Goal: Information Seeking & Learning: Learn about a topic

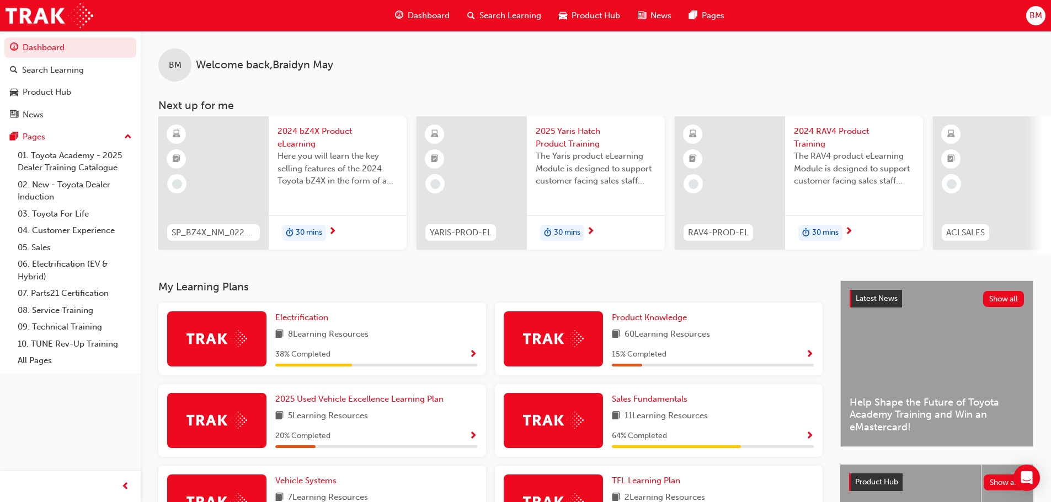
click at [540, 72] on div "BM Welcome back , Braidyn May" at bounding box center [596, 56] width 910 height 51
click at [503, 12] on span "Search Learning" at bounding box center [510, 15] width 62 height 13
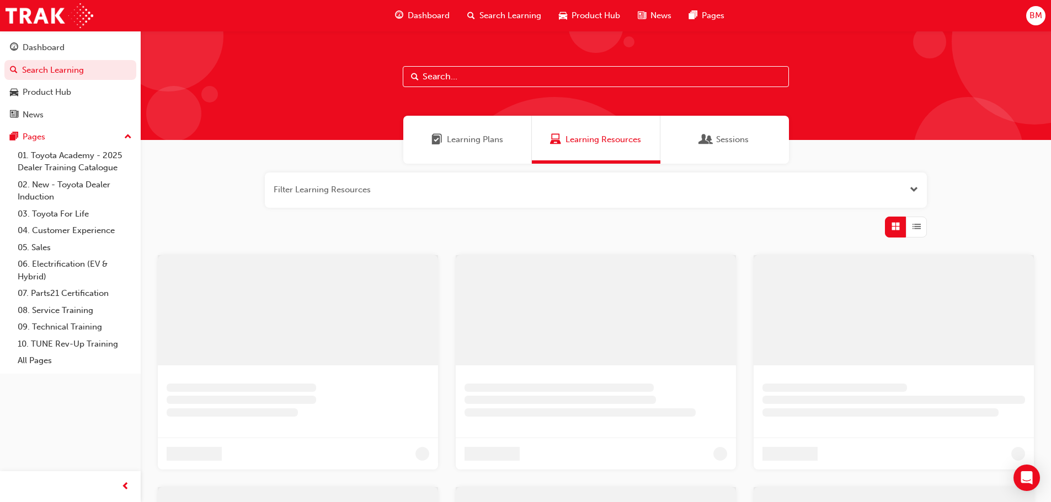
click at [454, 84] on input "text" at bounding box center [596, 76] width 386 height 21
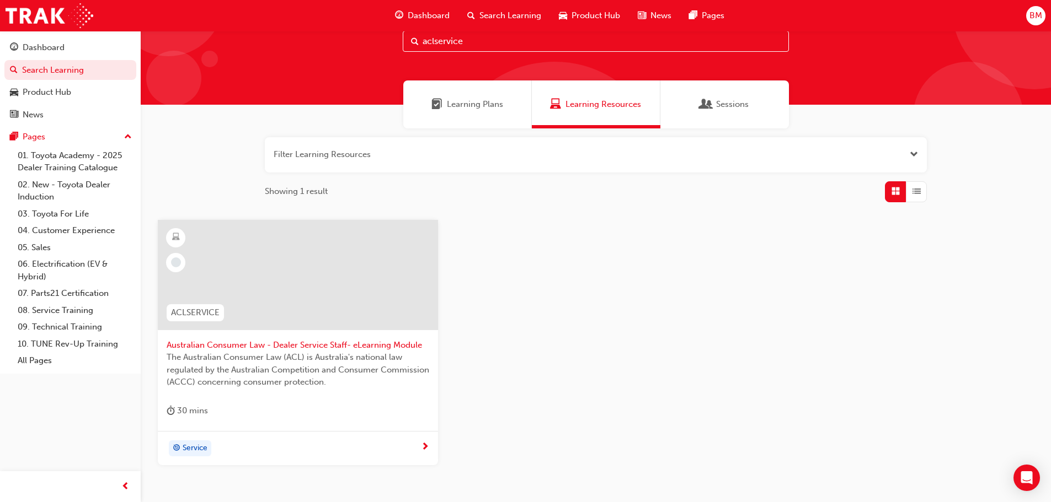
scroll to position [55, 0]
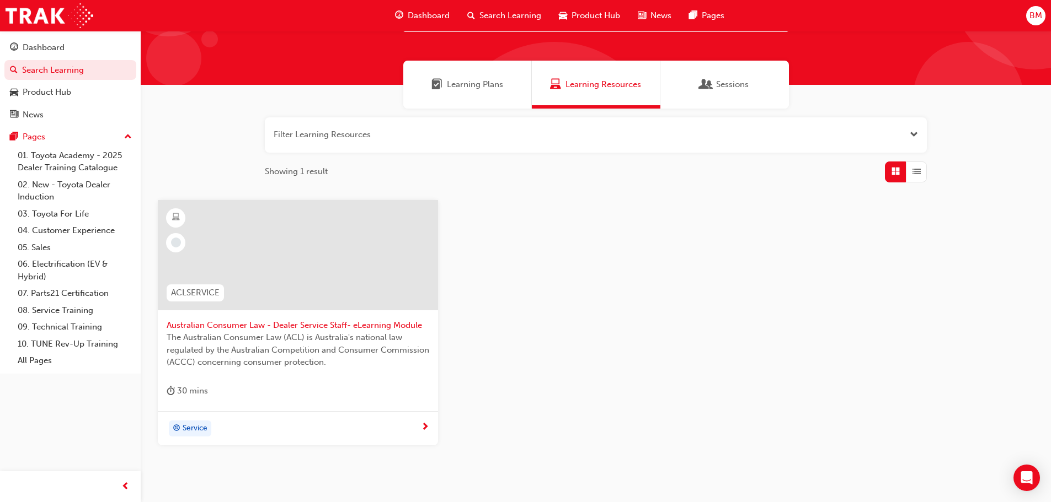
type input "aclservice"
click at [312, 431] on div "Service" at bounding box center [294, 429] width 254 height 17
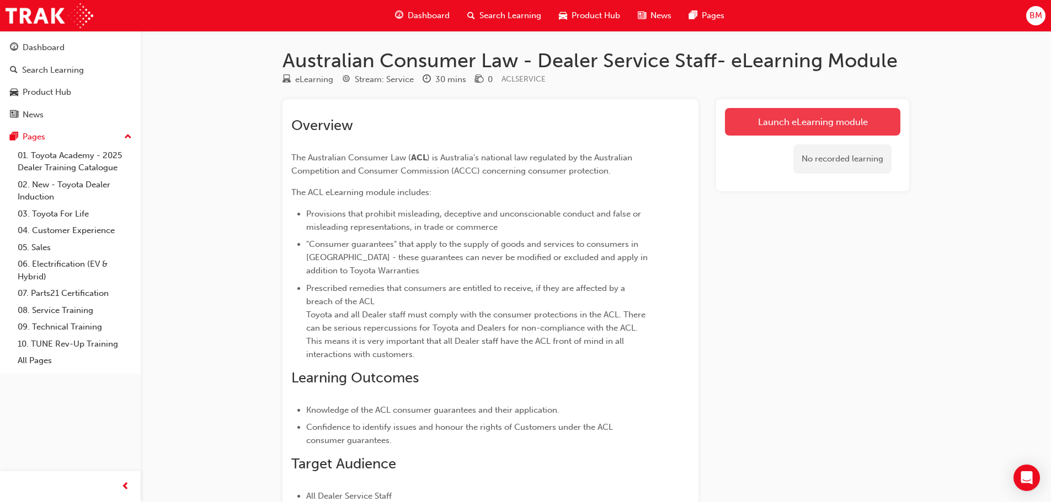
click at [840, 115] on link "Launch eLearning module" at bounding box center [812, 122] width 175 height 28
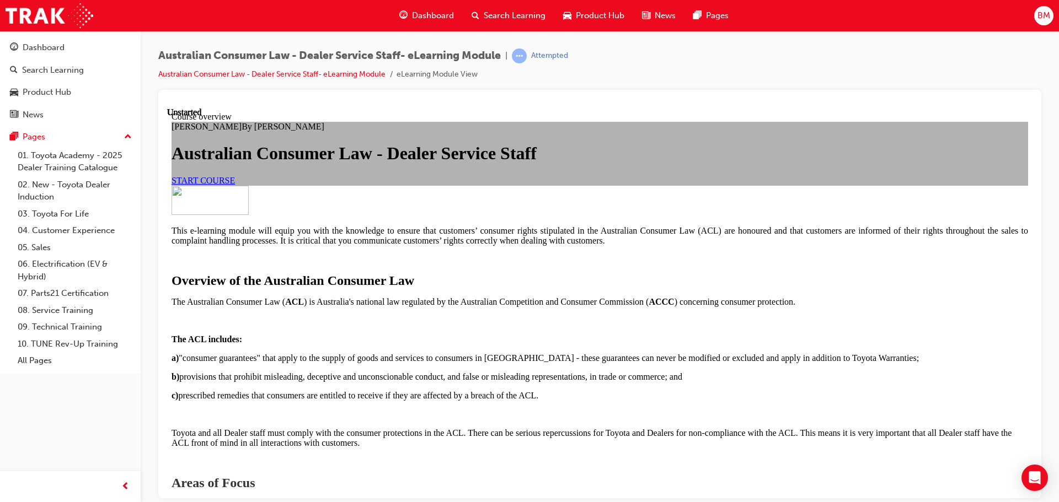
click at [484, 185] on div "START COURSE" at bounding box center [599, 180] width 856 height 10
click at [235, 185] on span "START COURSE" at bounding box center [202, 179] width 63 height 9
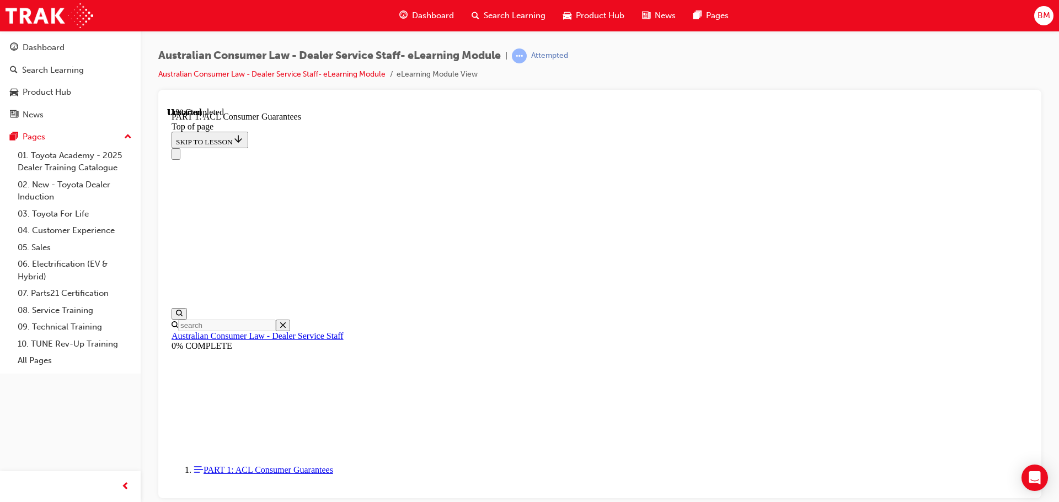
scroll to position [1834, 0]
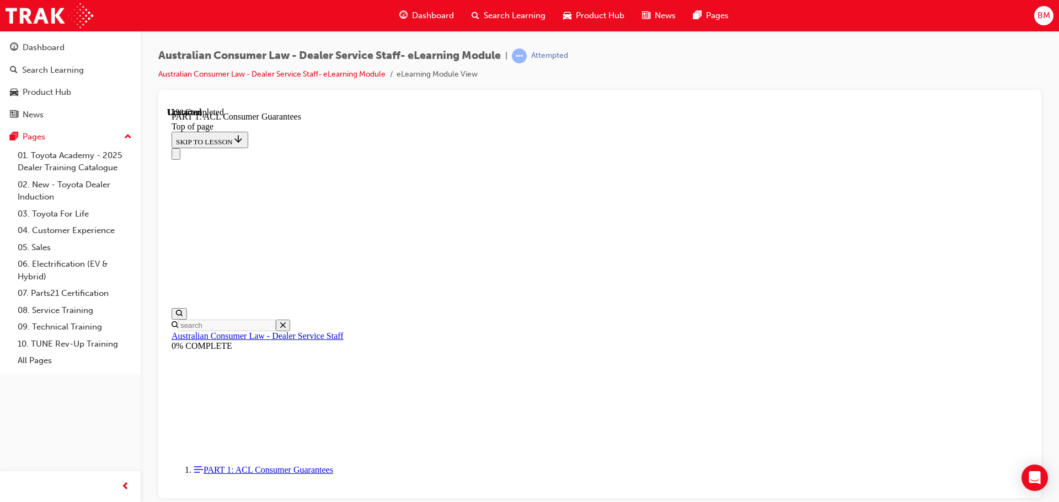
drag, startPoint x: 765, startPoint y: 262, endPoint x: 736, endPoint y: 218, distance: 53.4
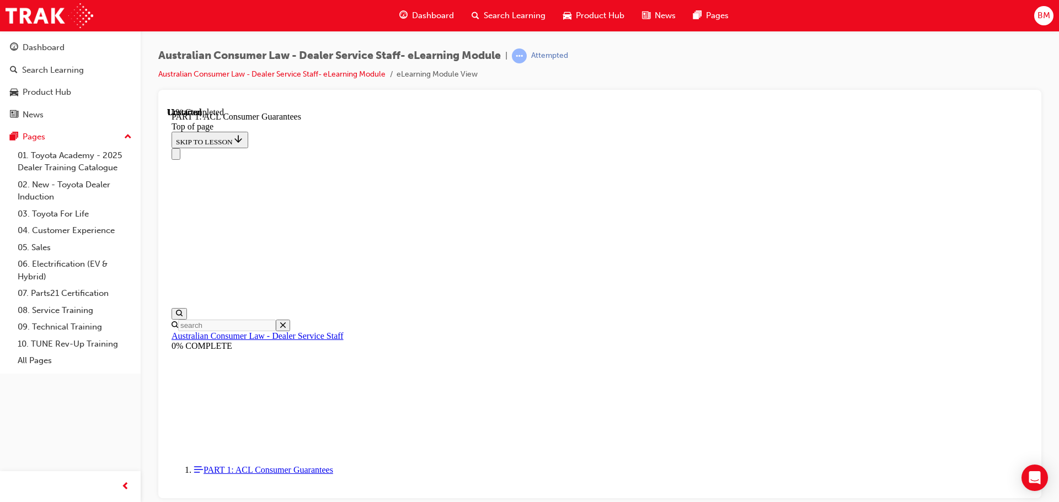
drag, startPoint x: 726, startPoint y: 217, endPoint x: 812, endPoint y: 349, distance: 157.7
drag, startPoint x: 906, startPoint y: 415, endPoint x: 936, endPoint y: 437, distance: 37.2
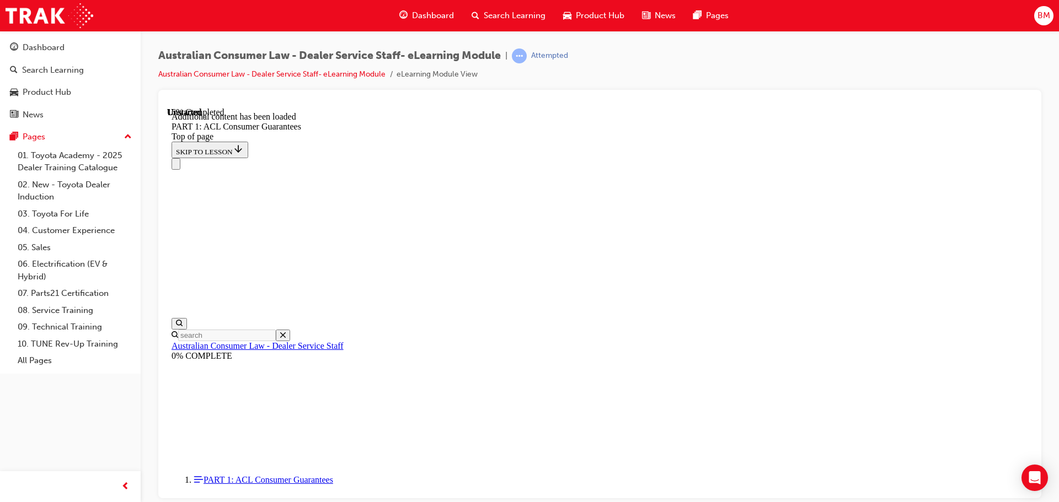
scroll to position [2107, 0]
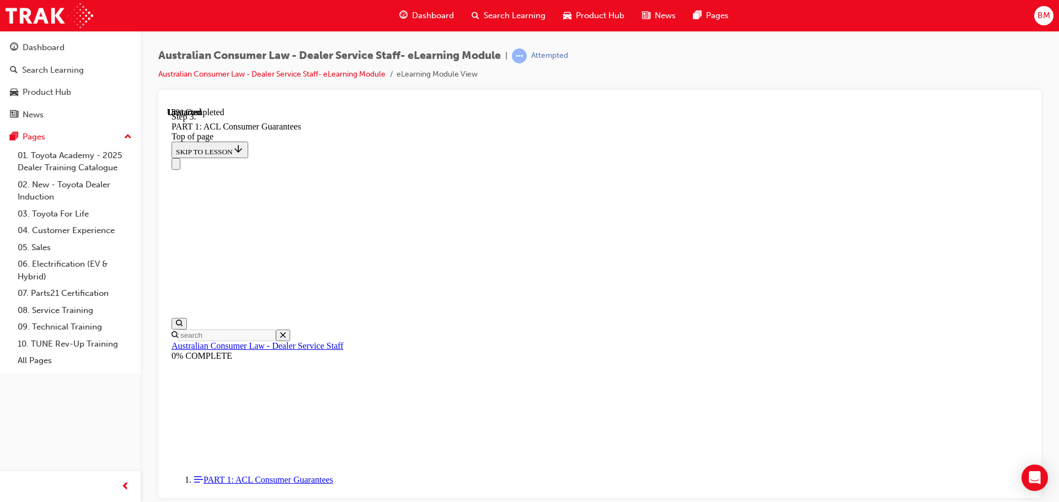
drag, startPoint x: 943, startPoint y: 255, endPoint x: 929, endPoint y: 268, distance: 19.5
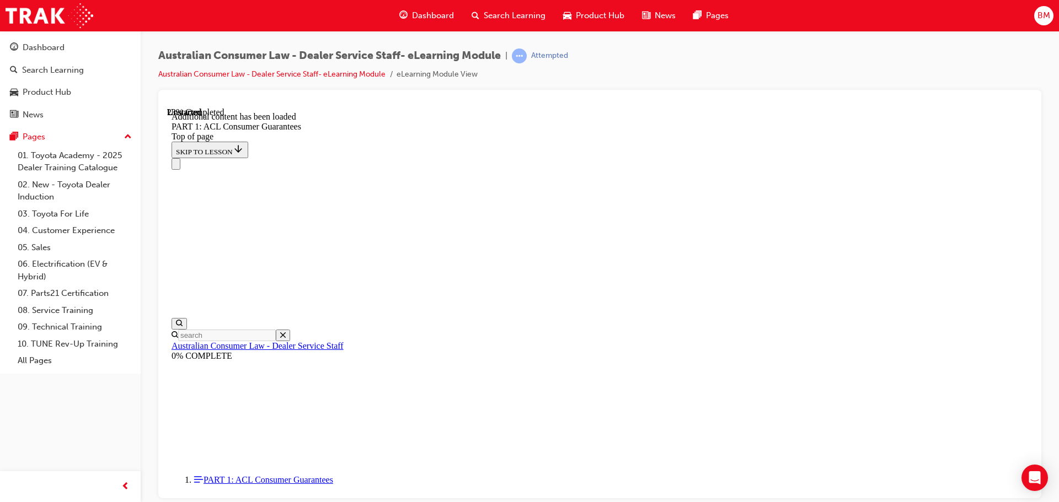
scroll to position [2838, 0]
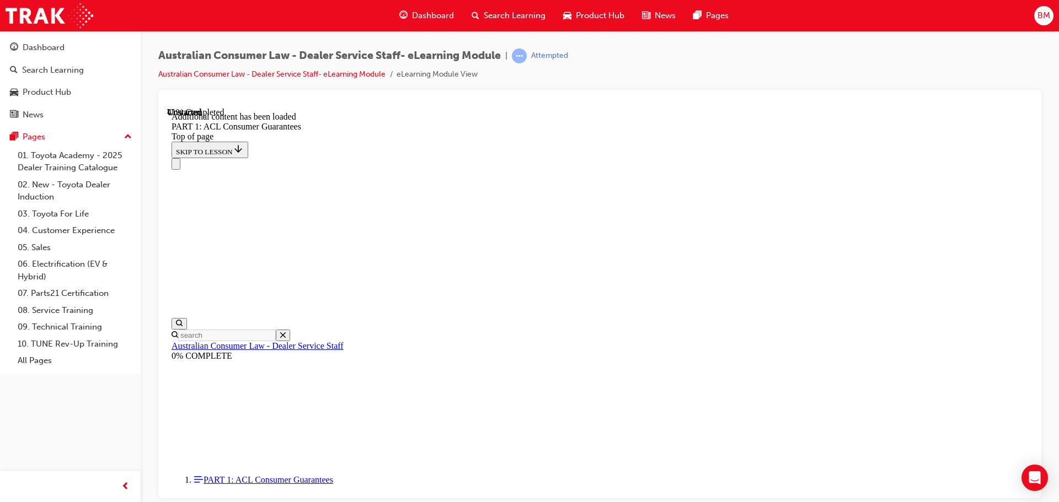
scroll to position [4185, 0]
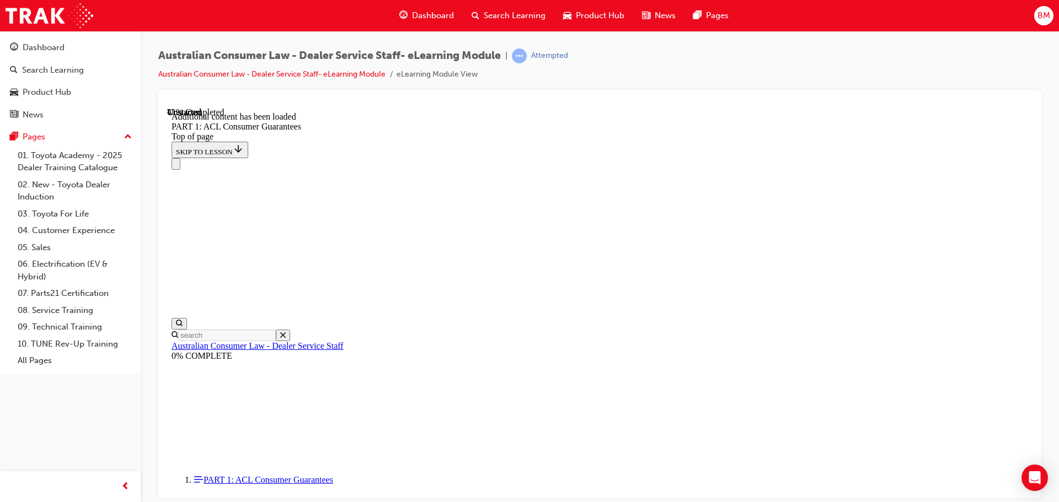
drag, startPoint x: 587, startPoint y: 157, endPoint x: 770, endPoint y: 382, distance: 290.4
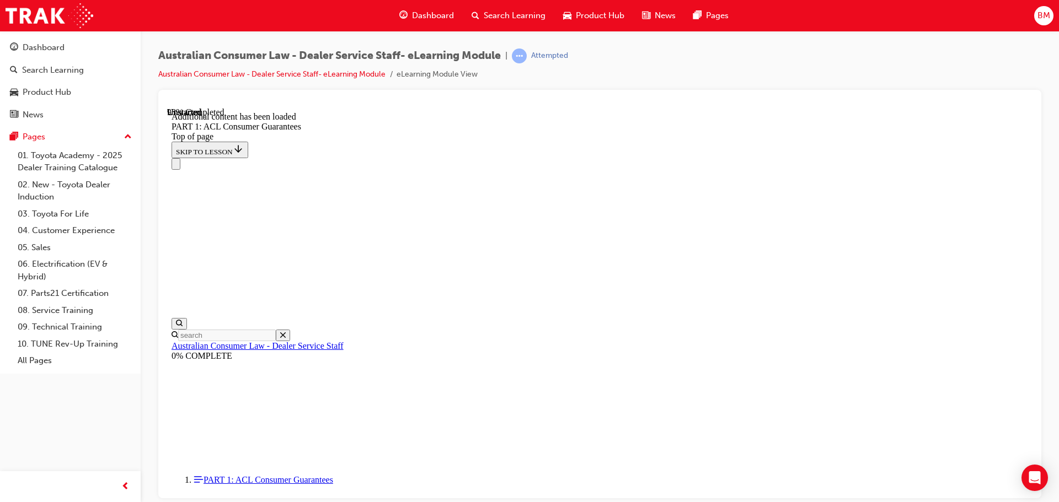
drag, startPoint x: 582, startPoint y: 246, endPoint x: 741, endPoint y: 237, distance: 158.5
drag, startPoint x: 613, startPoint y: 312, endPoint x: 691, endPoint y: 259, distance: 94.1
drag, startPoint x: 682, startPoint y: 305, endPoint x: 709, endPoint y: 315, distance: 29.3
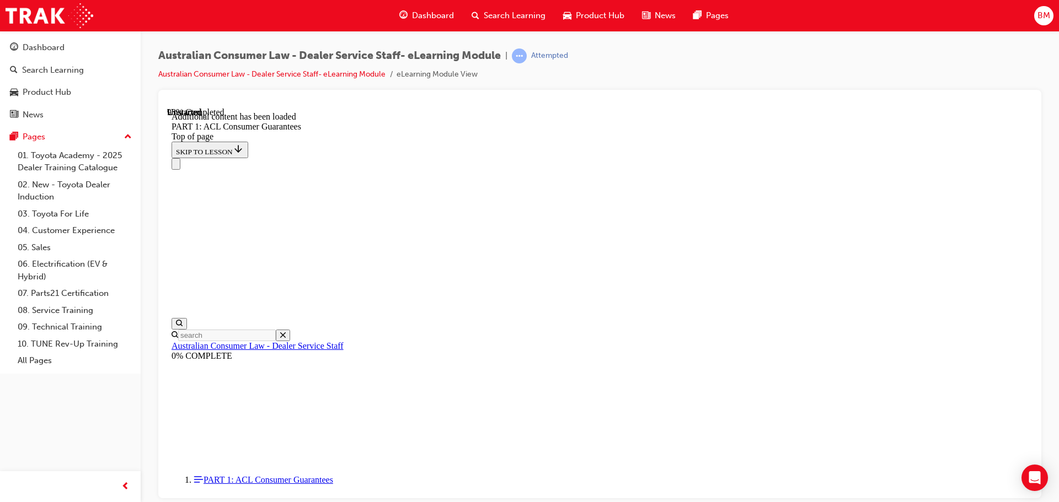
drag, startPoint x: 596, startPoint y: 367, endPoint x: 705, endPoint y: 362, distance: 109.9
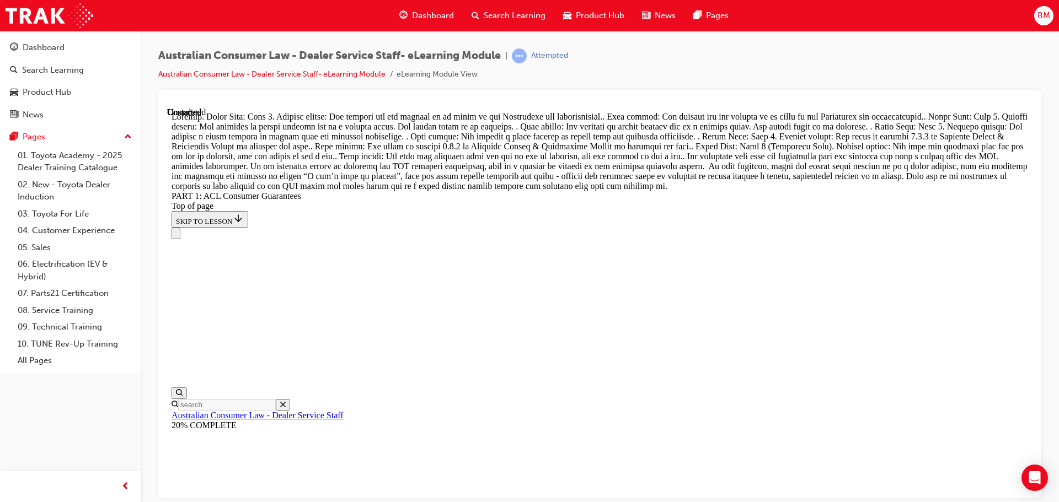
scroll to position [12623, 0]
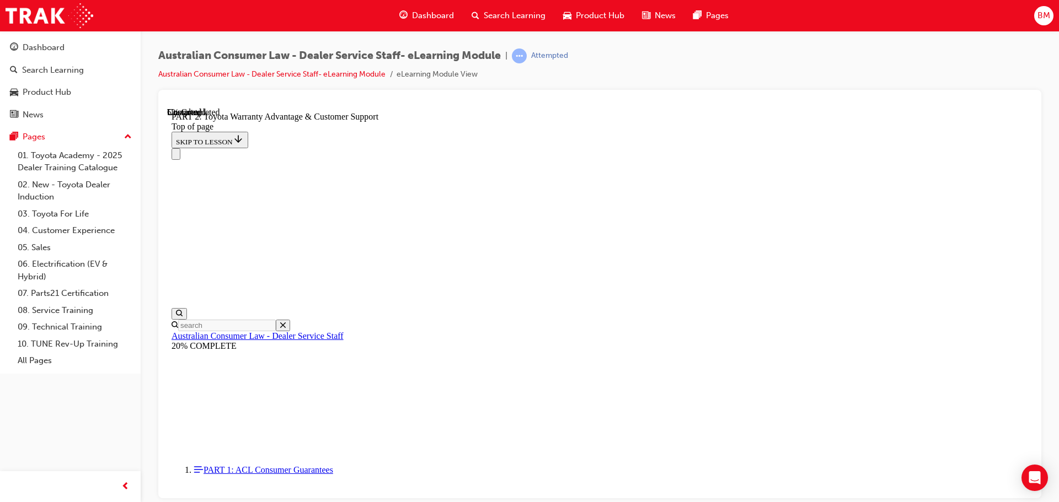
drag, startPoint x: 778, startPoint y: 325, endPoint x: 787, endPoint y: 323, distance: 9.5
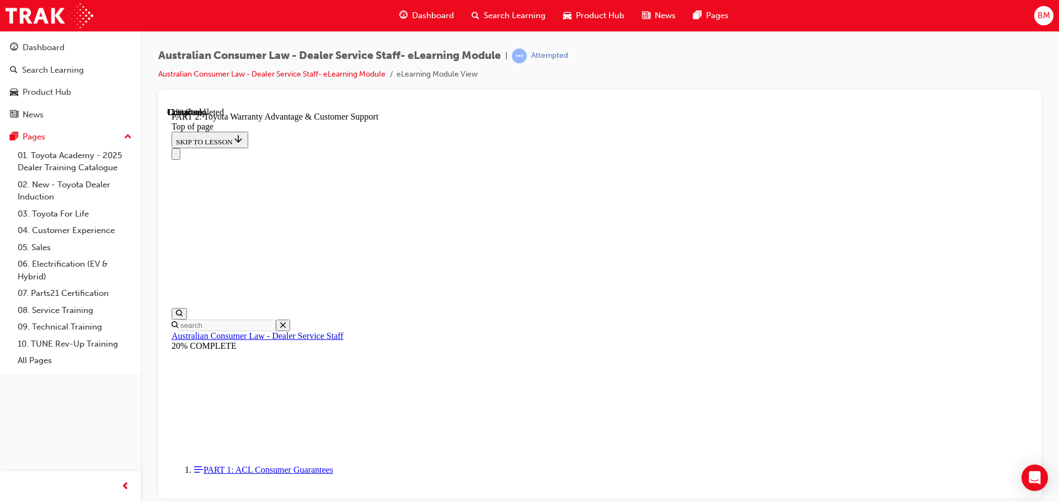
drag, startPoint x: 807, startPoint y: 313, endPoint x: 808, endPoint y: 328, distance: 15.5
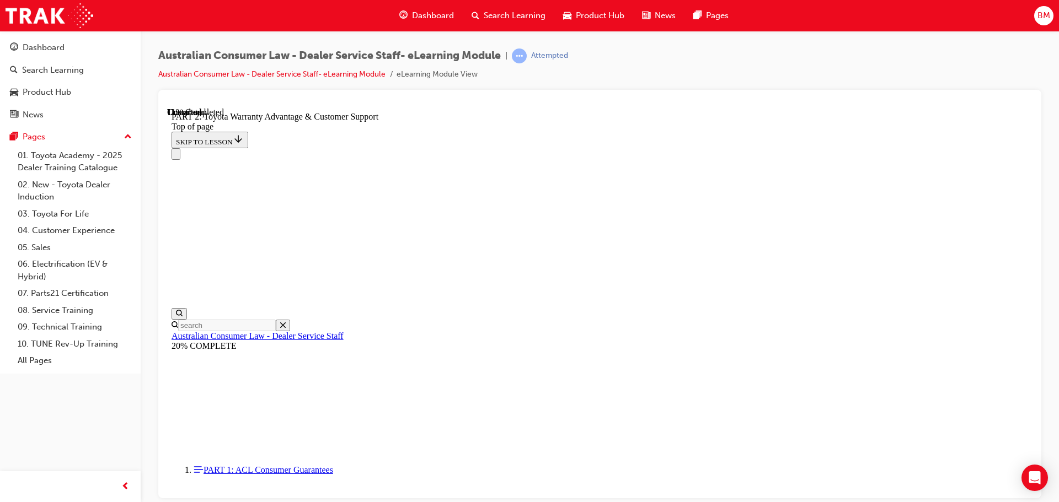
drag, startPoint x: 593, startPoint y: 392, endPoint x: 596, endPoint y: 398, distance: 6.2
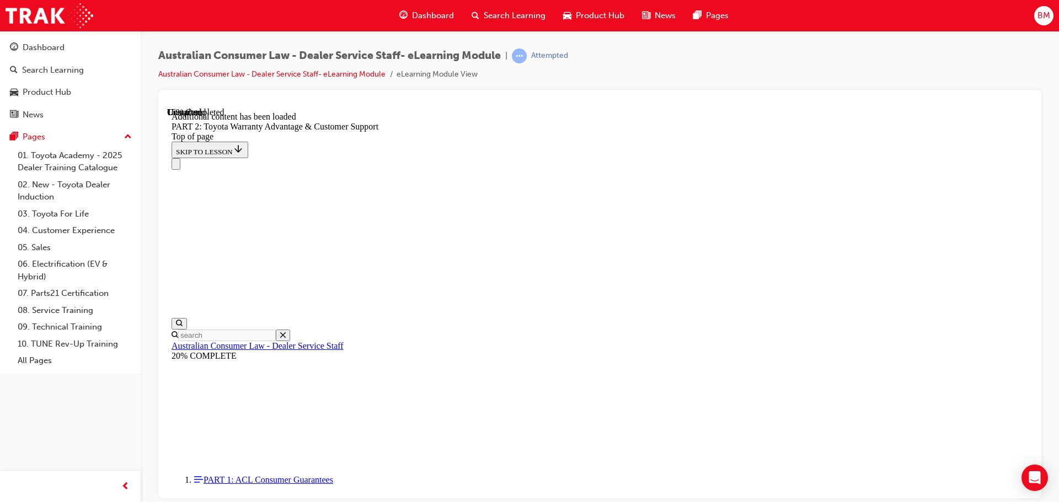
drag, startPoint x: 781, startPoint y: 223, endPoint x: 771, endPoint y: 225, distance: 9.5
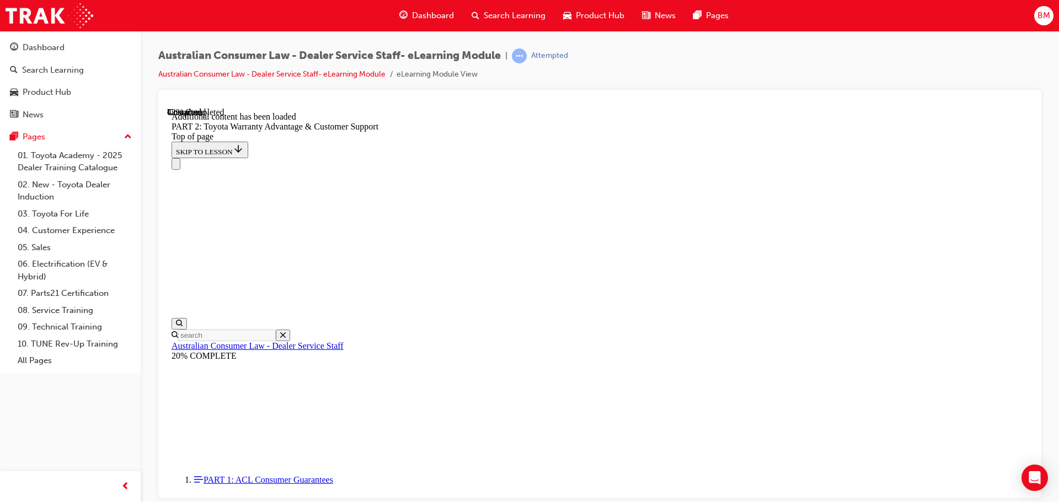
drag, startPoint x: 779, startPoint y: 307, endPoint x: 774, endPoint y: 318, distance: 12.1
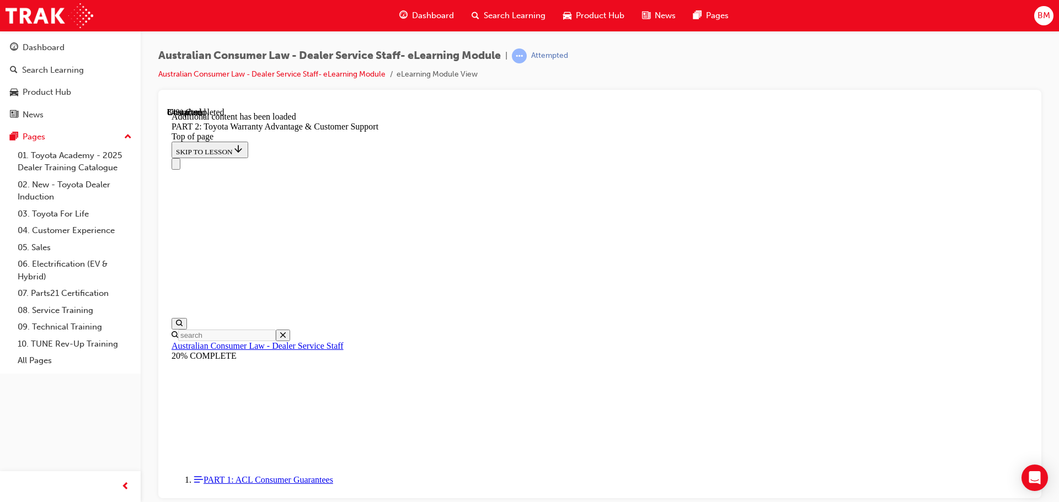
scroll to position [4006, 0]
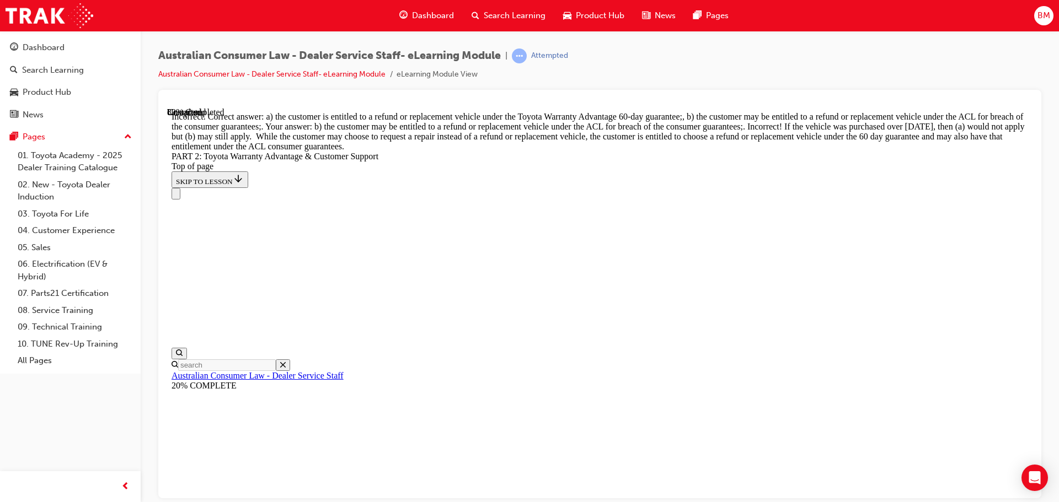
drag, startPoint x: 577, startPoint y: 207, endPoint x: 596, endPoint y: 262, distance: 58.4
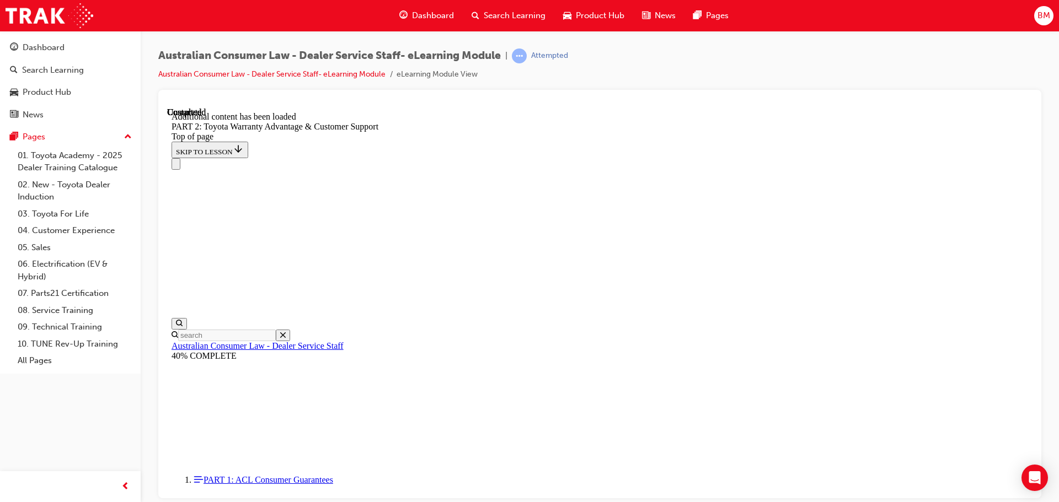
scroll to position [4597, 0]
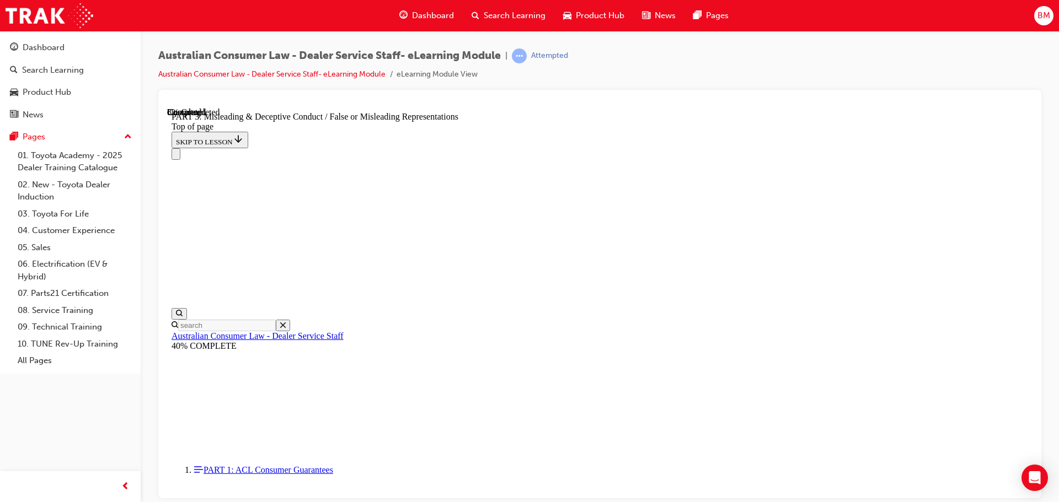
drag, startPoint x: 803, startPoint y: 303, endPoint x: 800, endPoint y: 309, distance: 6.9
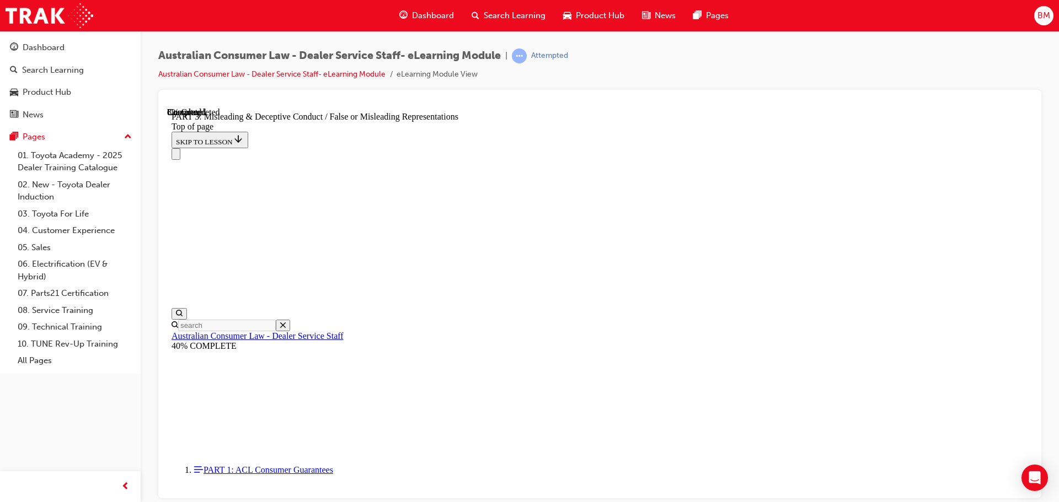
drag, startPoint x: 798, startPoint y: 326, endPoint x: 804, endPoint y: 330, distance: 7.1
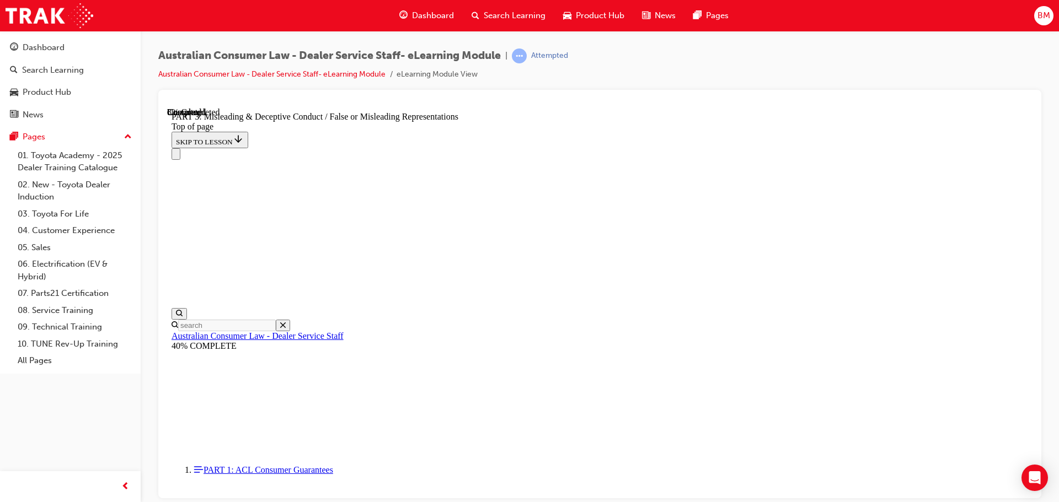
scroll to position [808, 0]
drag, startPoint x: 881, startPoint y: 335, endPoint x: 877, endPoint y: 342, distance: 8.4
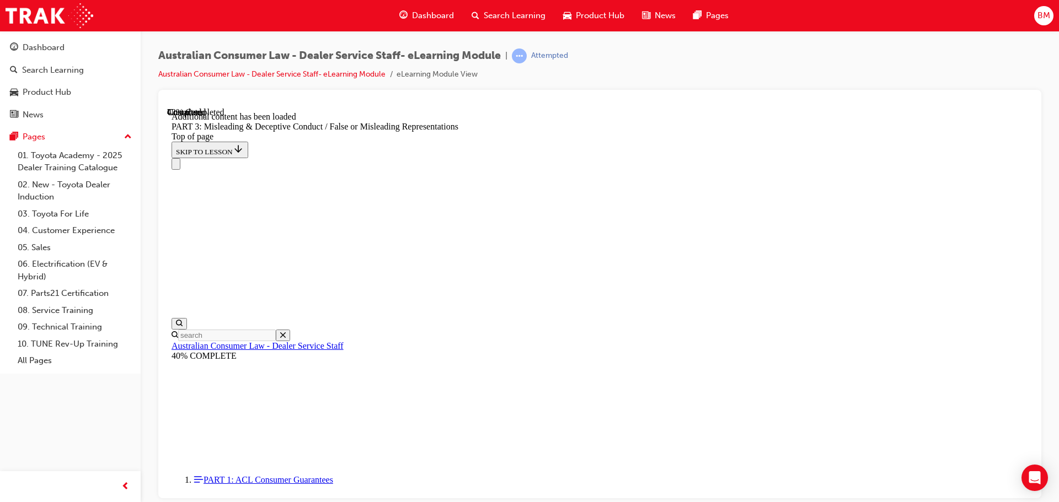
scroll to position [2731, 0]
drag, startPoint x: 622, startPoint y: 262, endPoint x: 684, endPoint y: 336, distance: 96.3
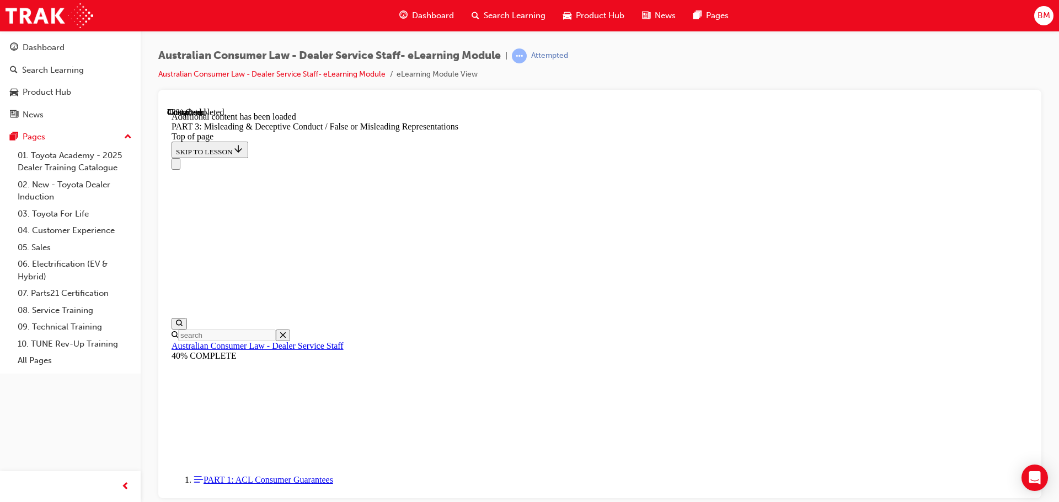
scroll to position [2729, 0]
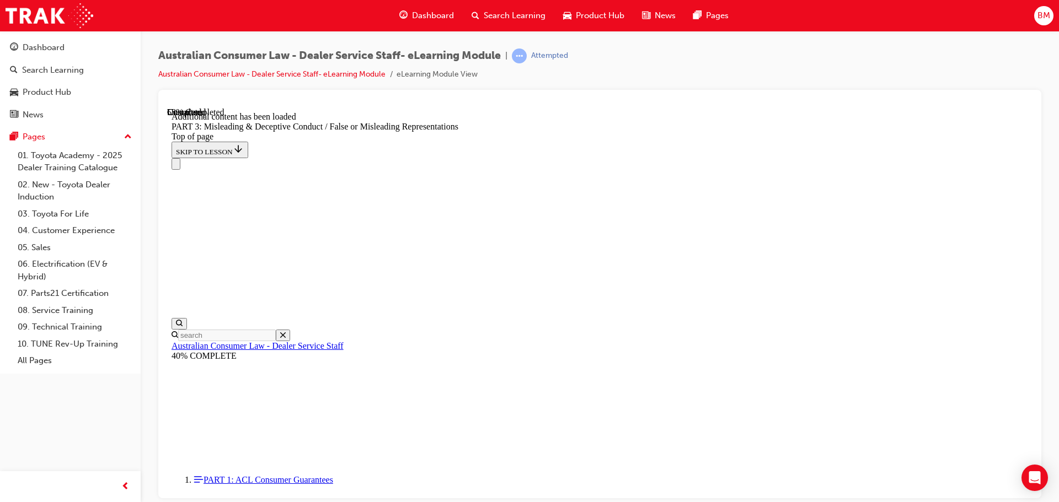
scroll to position [3197, 0]
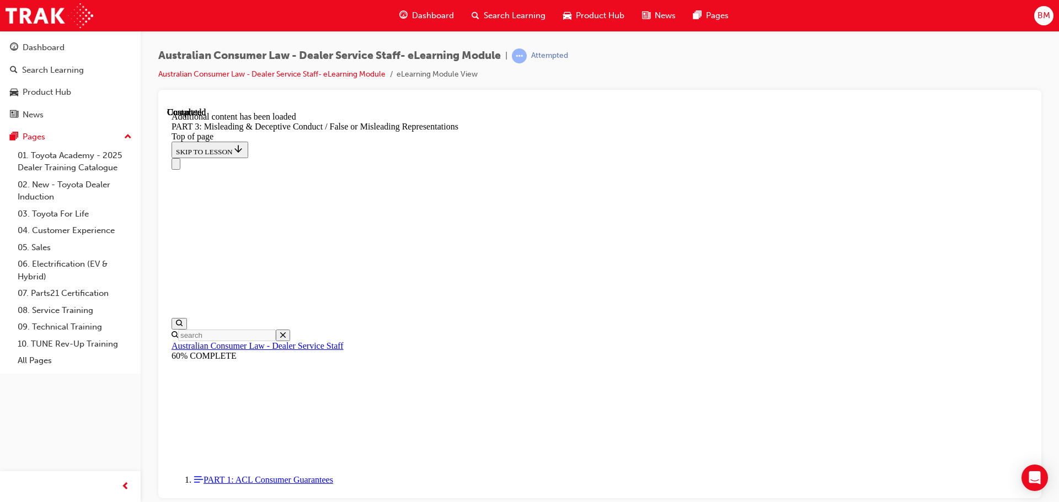
scroll to position [4563, 0]
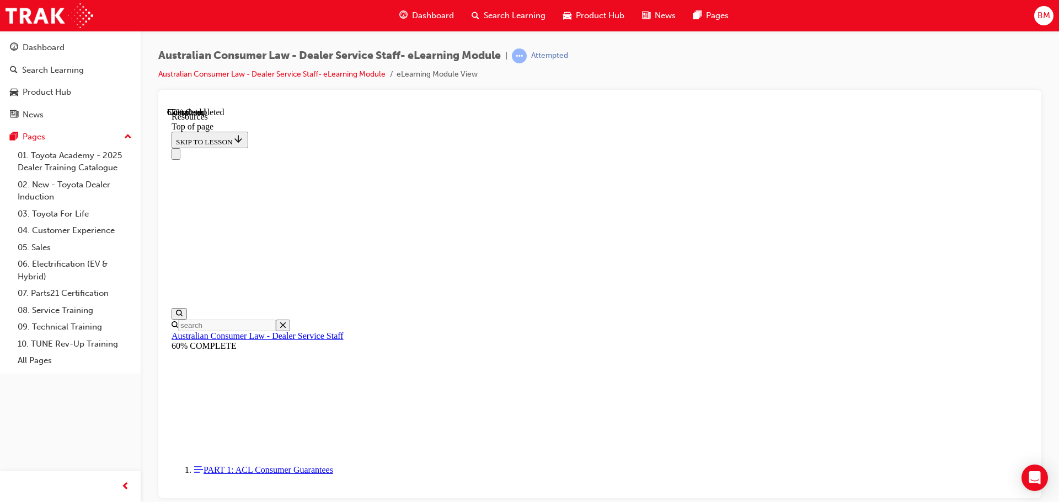
scroll to position [533, 0]
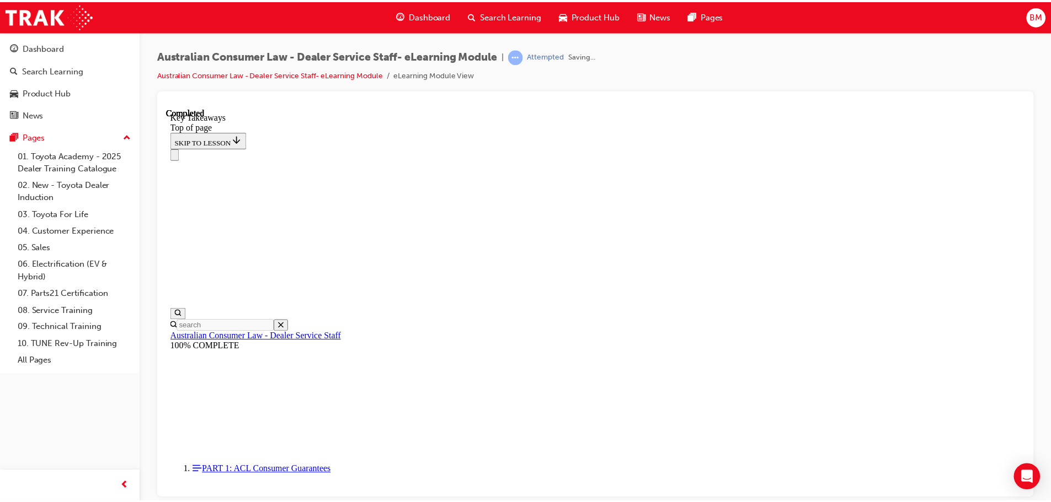
scroll to position [255, 0]
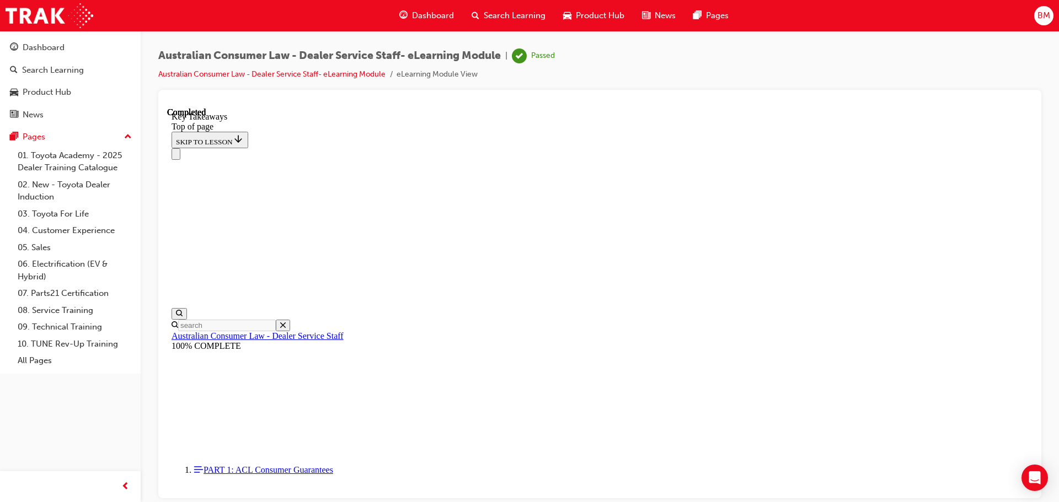
click at [493, 7] on div "Search Learning" at bounding box center [509, 15] width 92 height 23
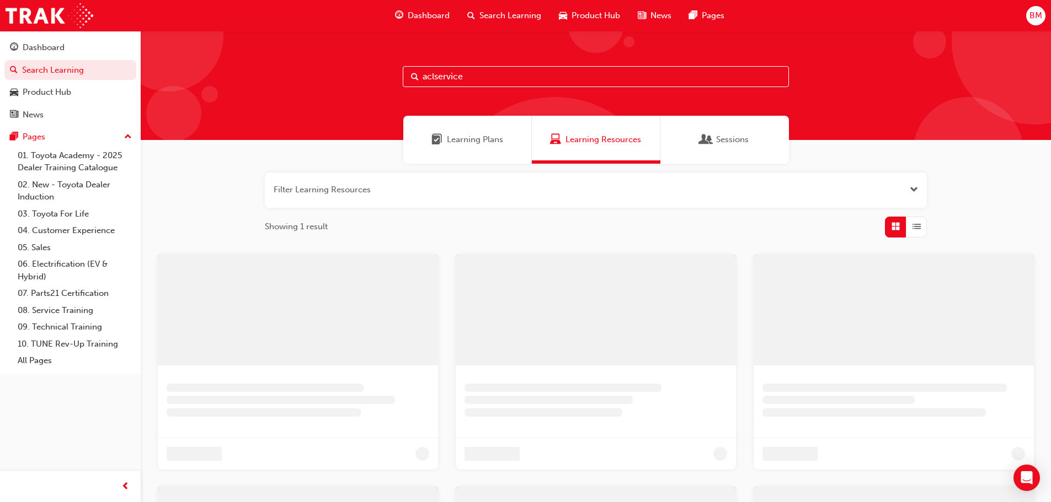
click at [470, 93] on div "aclservice" at bounding box center [596, 85] width 910 height 109
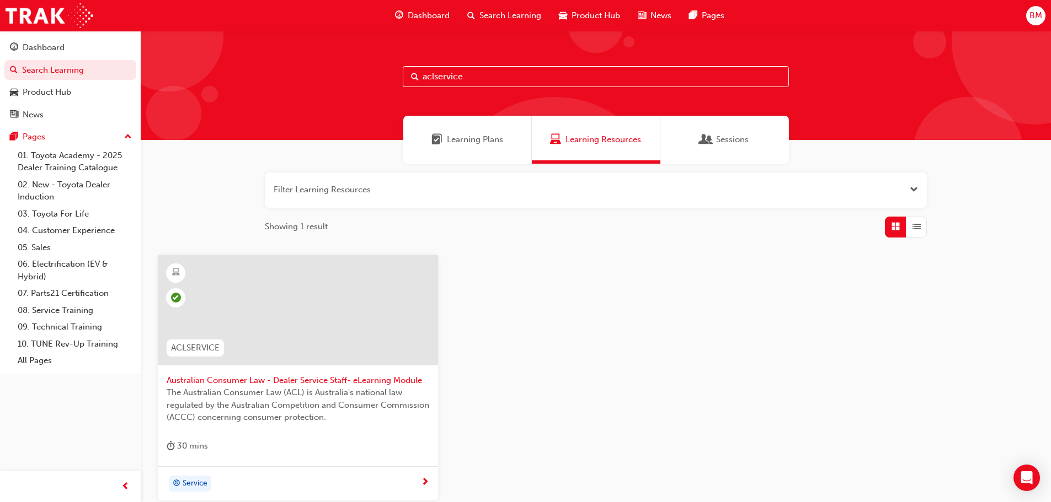
drag, startPoint x: 470, startPoint y: 84, endPoint x: 346, endPoint y: 85, distance: 124.1
click at [346, 85] on div "aclservice" at bounding box center [596, 85] width 910 height 109
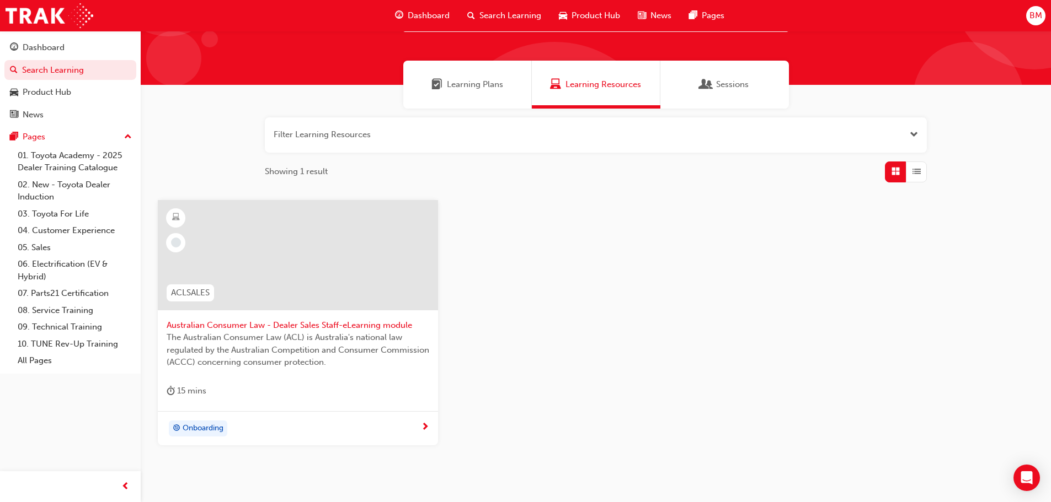
type input "aclsales"
click at [299, 318] on div at bounding box center [298, 264] width 262 height 110
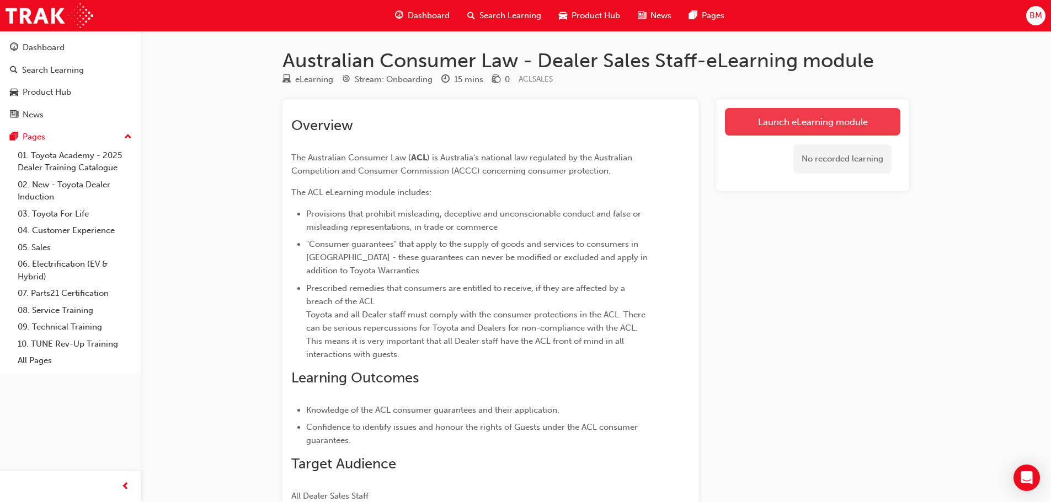
click at [823, 121] on link "Launch eLearning module" at bounding box center [812, 122] width 175 height 28
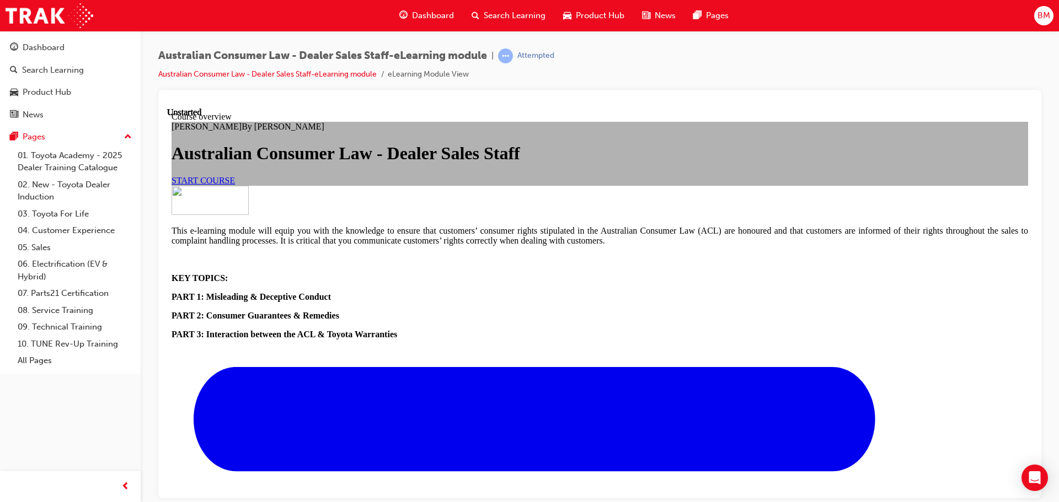
scroll to position [110, 0]
click at [449, 185] on div "[PERSON_NAME] By [PERSON_NAME] Australian Consumer Law - Dealer Sales Staff STA…" at bounding box center [599, 153] width 856 height 64
click at [235, 185] on link "START COURSE" at bounding box center [202, 179] width 63 height 9
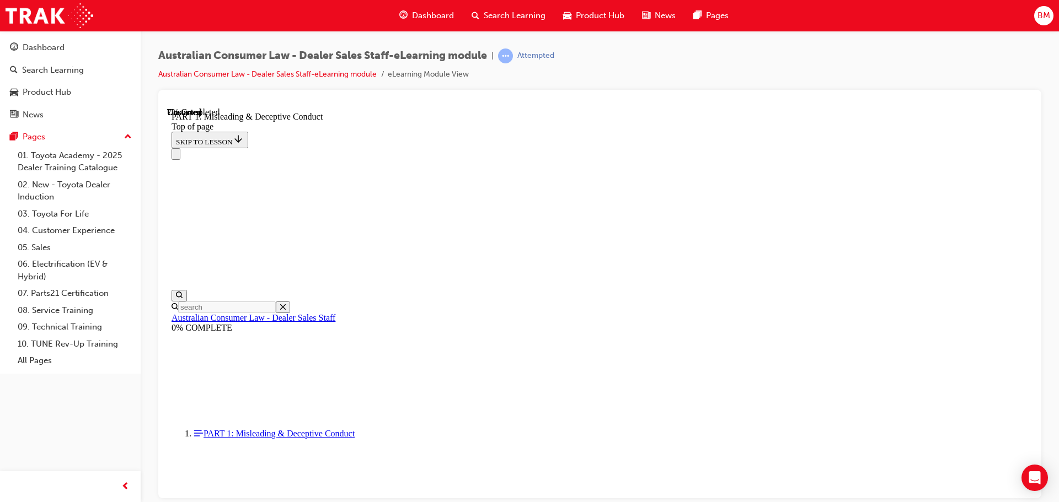
scroll to position [34, 0]
drag, startPoint x: 913, startPoint y: 331, endPoint x: 878, endPoint y: 358, distance: 44.0
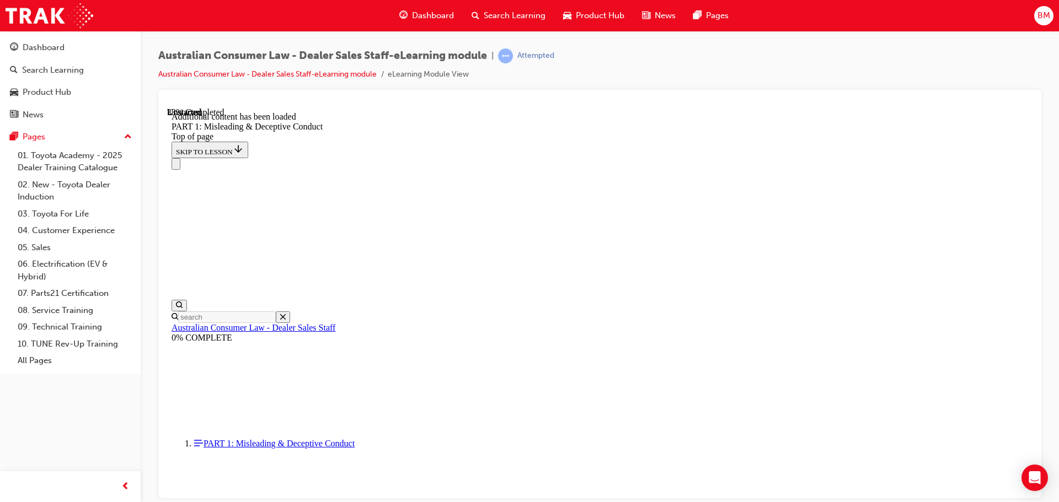
scroll to position [1325, 0]
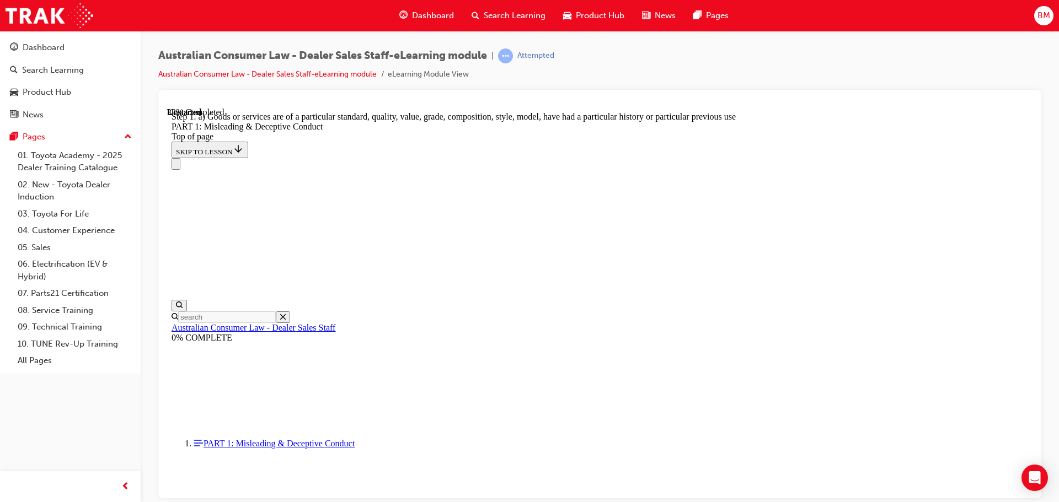
scroll to position [1268, 0]
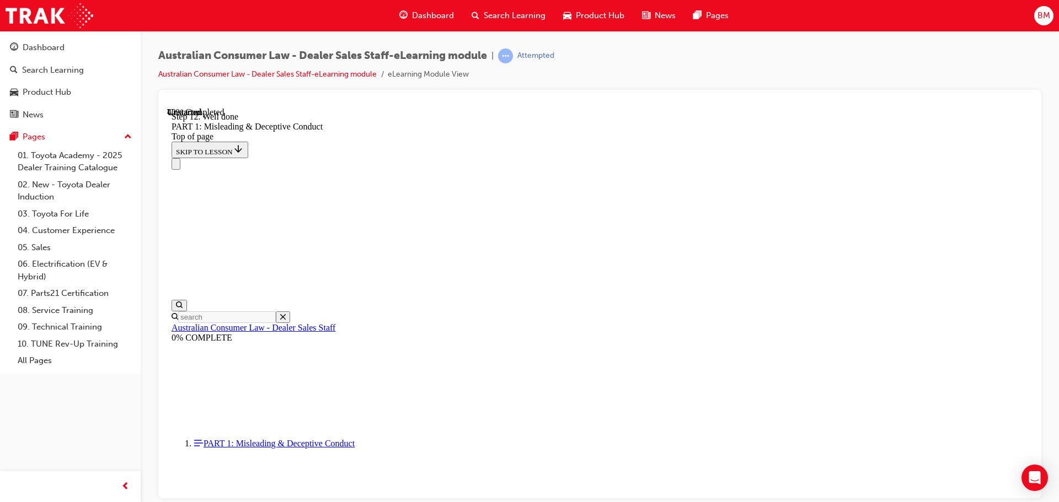
drag, startPoint x: 669, startPoint y: 274, endPoint x: 676, endPoint y: 280, distance: 8.6
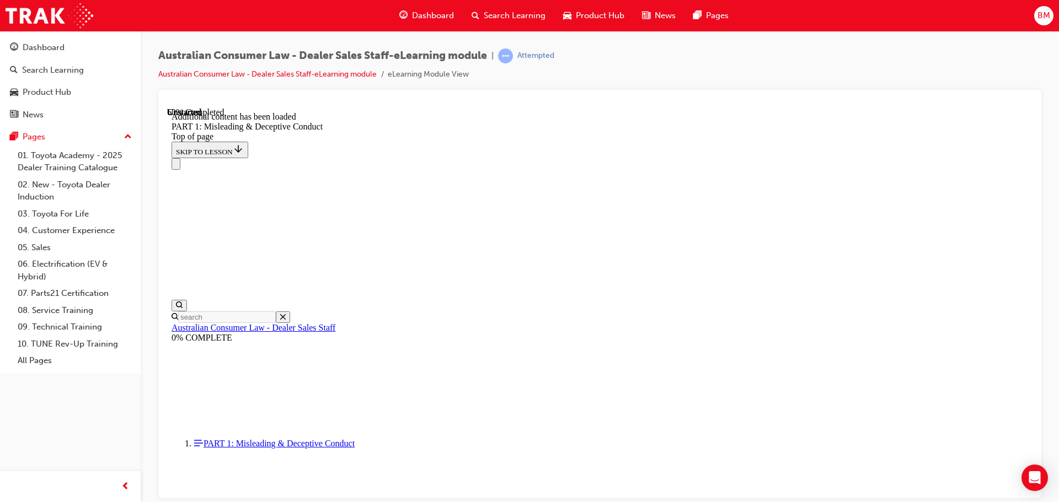
scroll to position [2200, 0]
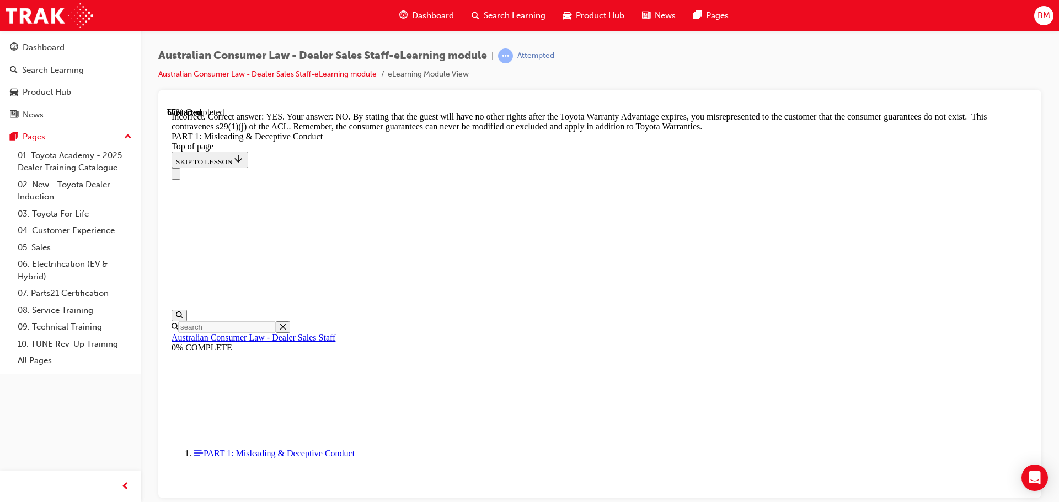
scroll to position [2310, 0]
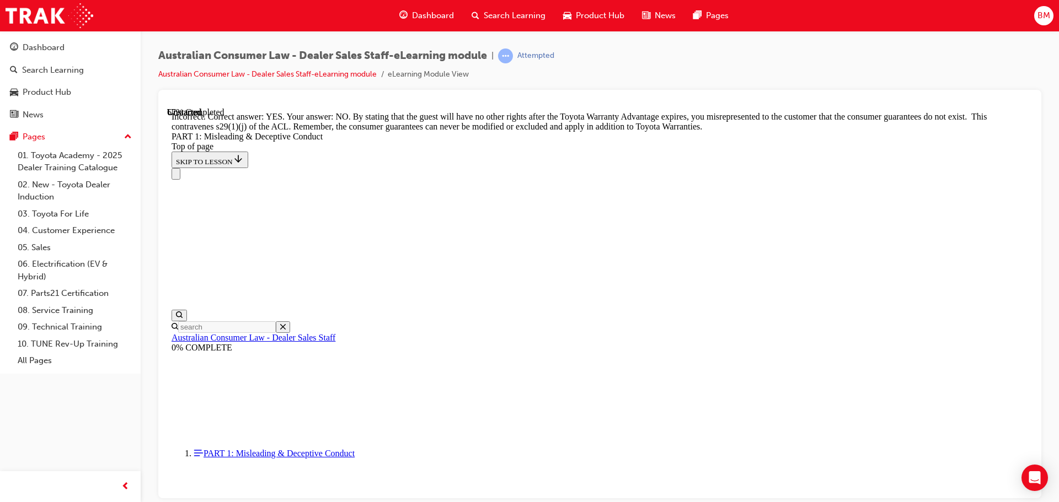
drag, startPoint x: 651, startPoint y: 294, endPoint x: 664, endPoint y: 310, distance: 20.8
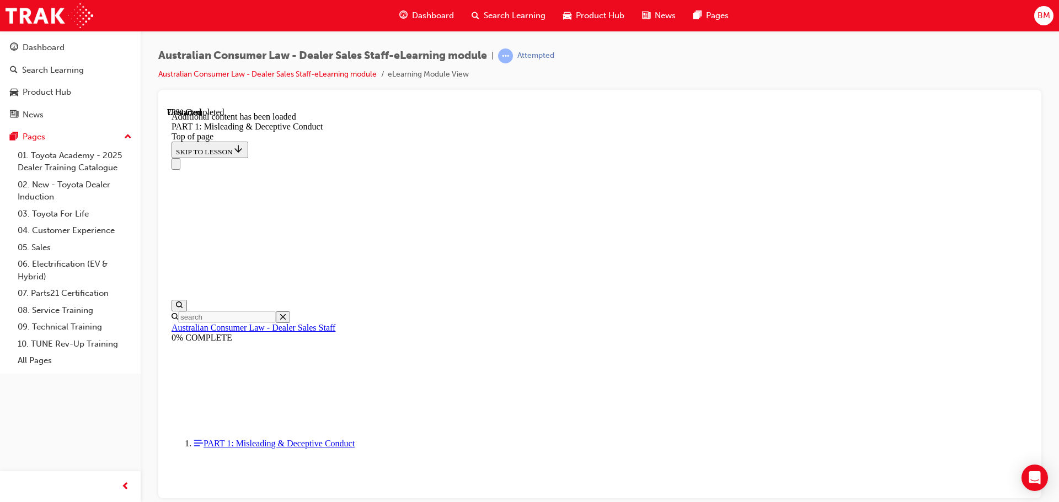
scroll to position [2720, 0]
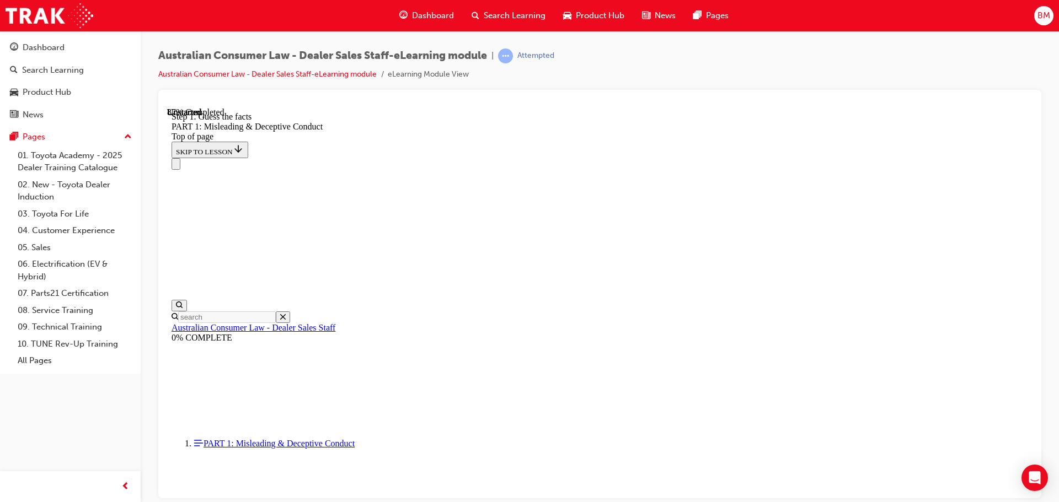
drag, startPoint x: 940, startPoint y: 253, endPoint x: 960, endPoint y: 255, distance: 20.5
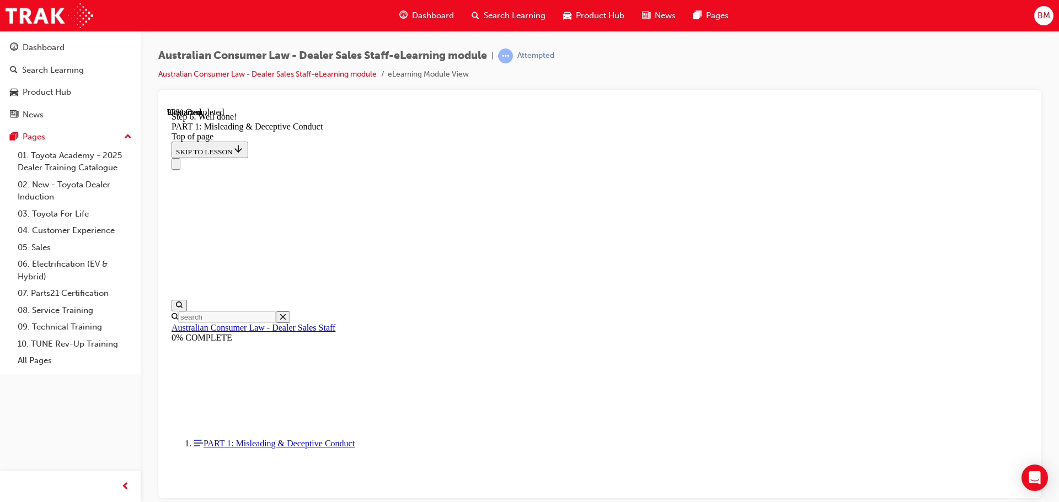
drag, startPoint x: 732, startPoint y: 447, endPoint x: 717, endPoint y: 446, distance: 15.5
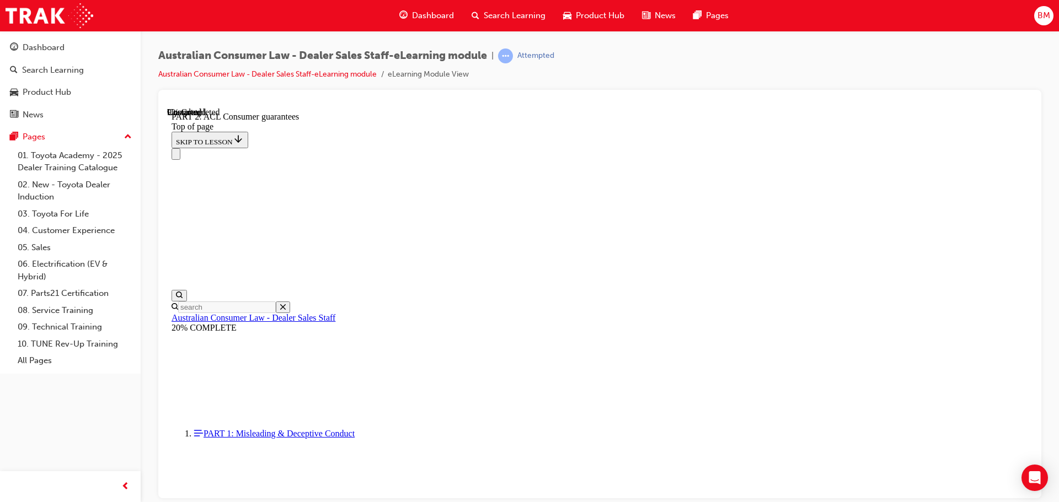
scroll to position [1820, 0]
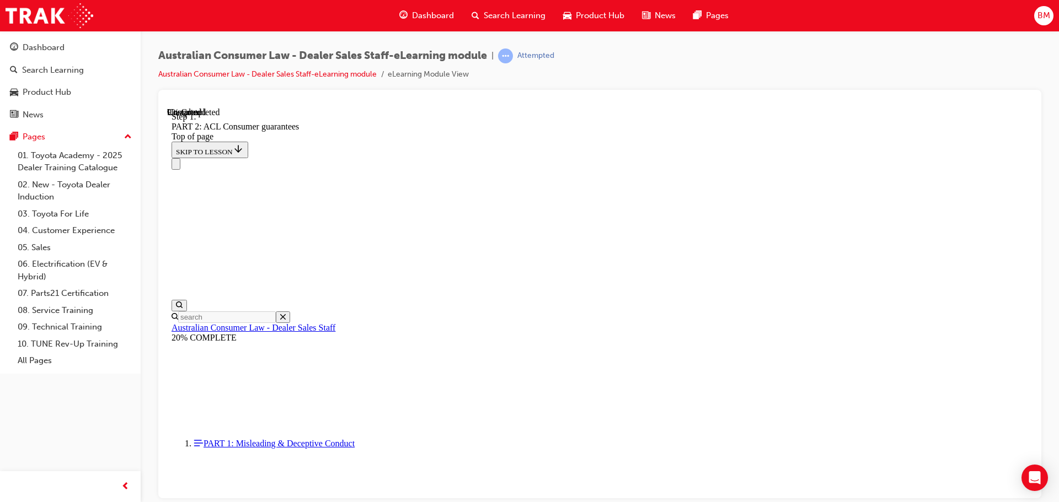
scroll to position [1788, 0]
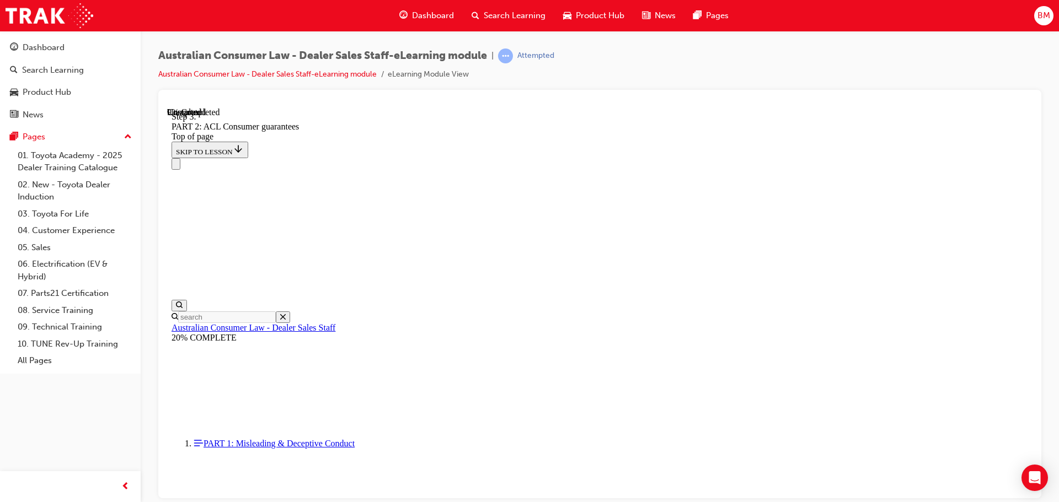
drag, startPoint x: 803, startPoint y: 488, endPoint x: 803, endPoint y: 477, distance: 11.0
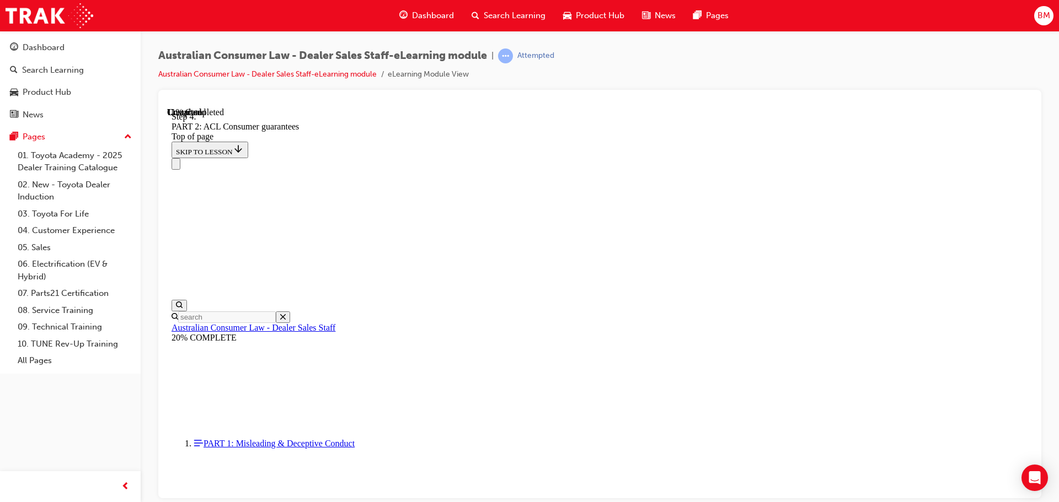
drag, startPoint x: 960, startPoint y: 250, endPoint x: 960, endPoint y: 243, distance: 7.7
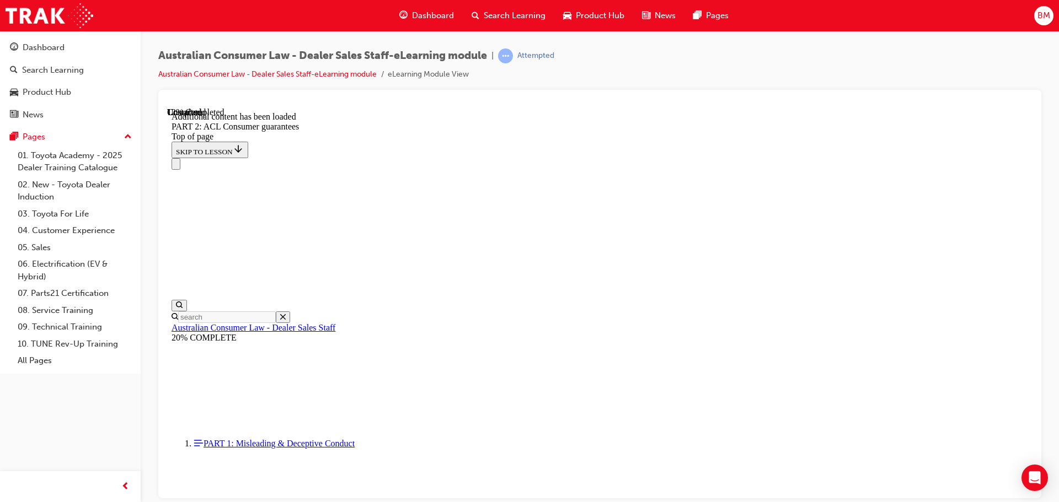
drag, startPoint x: 960, startPoint y: 237, endPoint x: 953, endPoint y: 256, distance: 21.1
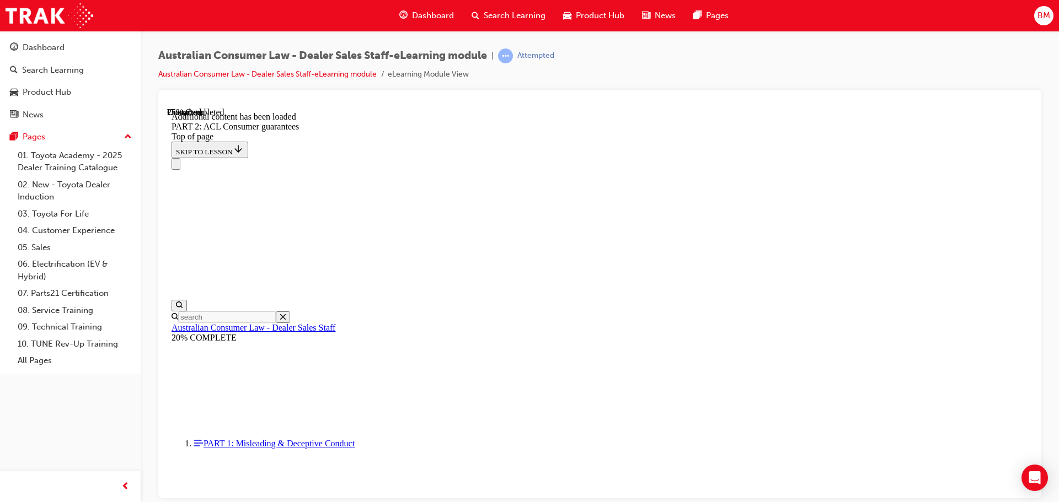
scroll to position [3273, 0]
drag, startPoint x: 767, startPoint y: 322, endPoint x: 770, endPoint y: 315, distance: 7.9
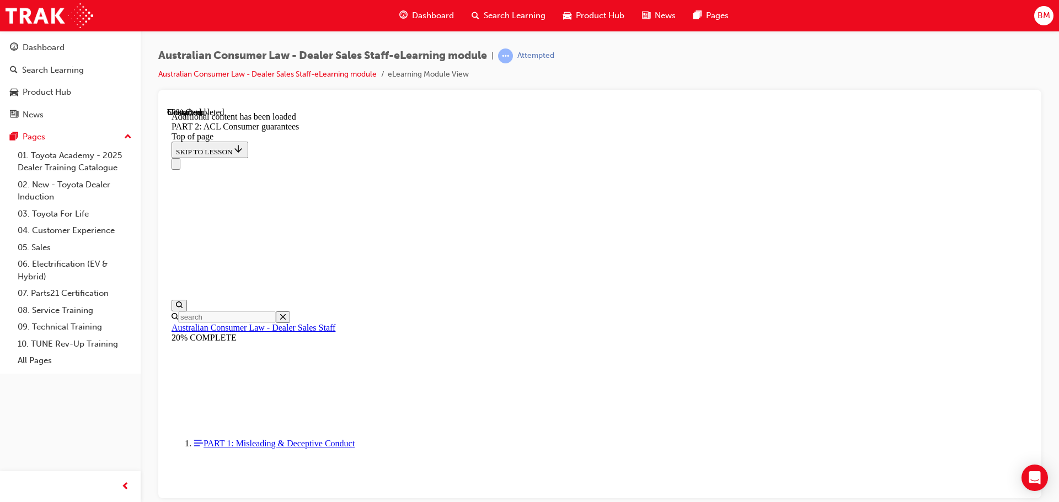
drag, startPoint x: 692, startPoint y: 274, endPoint x: 762, endPoint y: 265, distance: 70.6
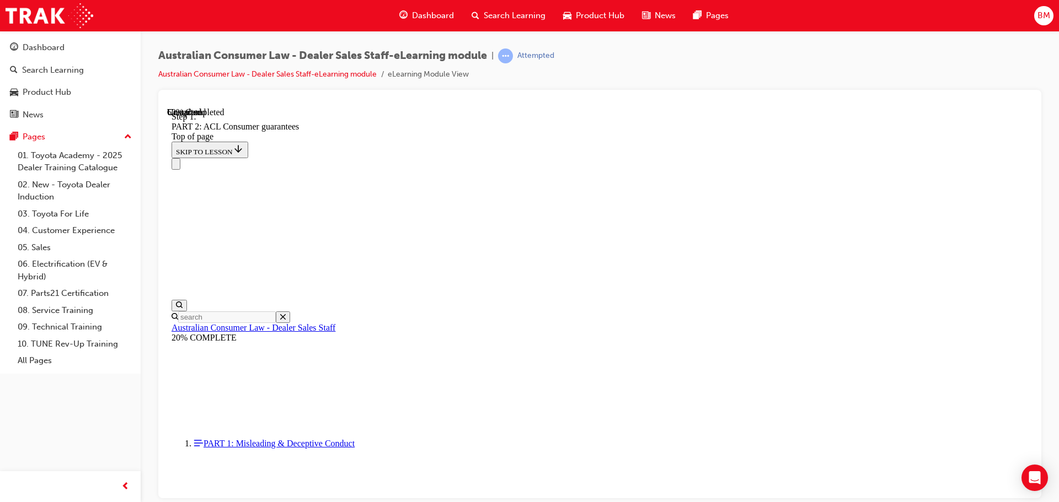
drag, startPoint x: 936, startPoint y: 262, endPoint x: 941, endPoint y: 260, distance: 5.7
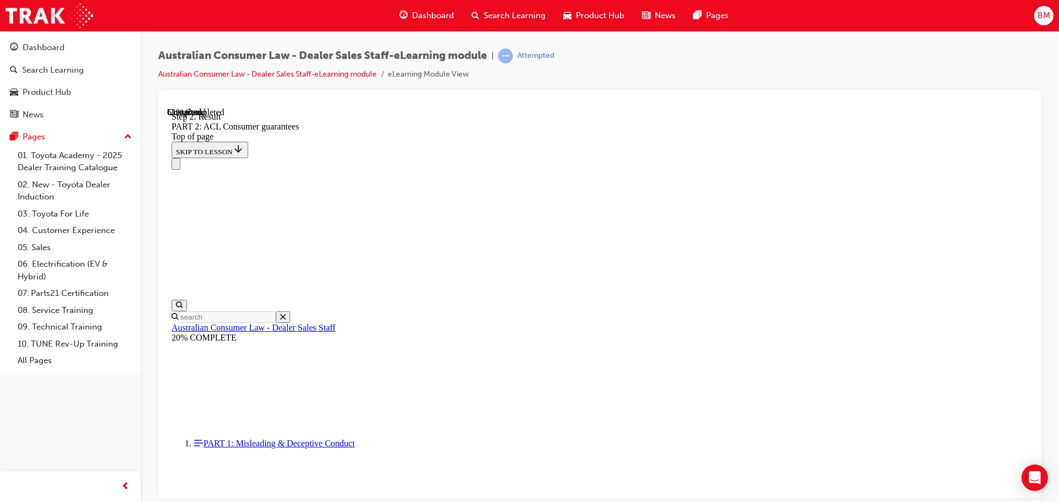
click at [807, 499] on div "Australian Consumer Law - Dealer Sales Staff-eLearning module | Attempted Austr…" at bounding box center [529, 251] width 1059 height 502
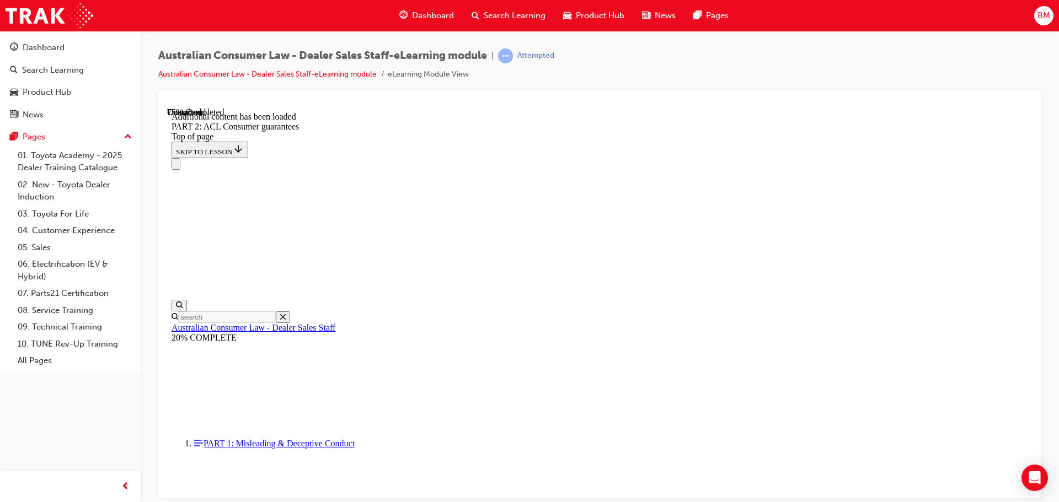
scroll to position [9253, 0]
drag, startPoint x: 579, startPoint y: 388, endPoint x: 625, endPoint y: 386, distance: 46.4
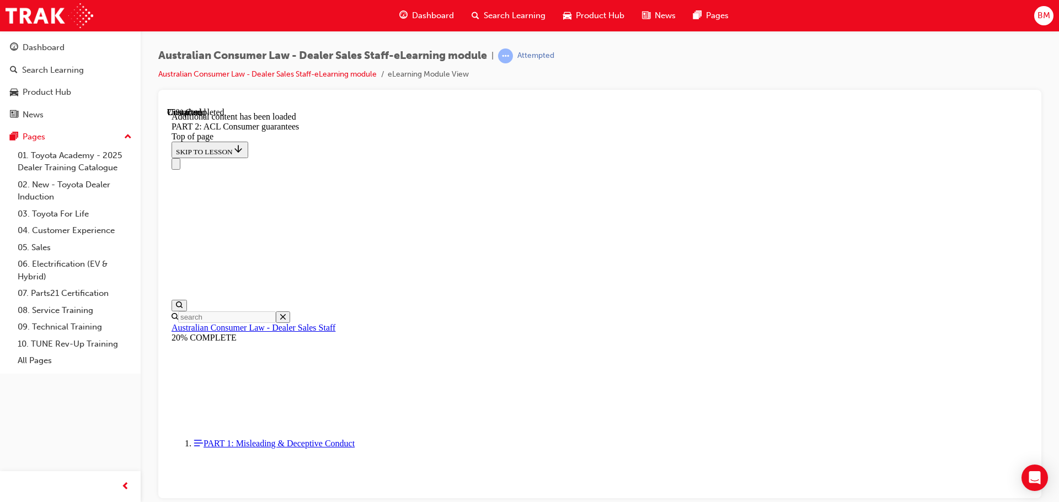
drag, startPoint x: 725, startPoint y: 392, endPoint x: 721, endPoint y: 407, distance: 15.5
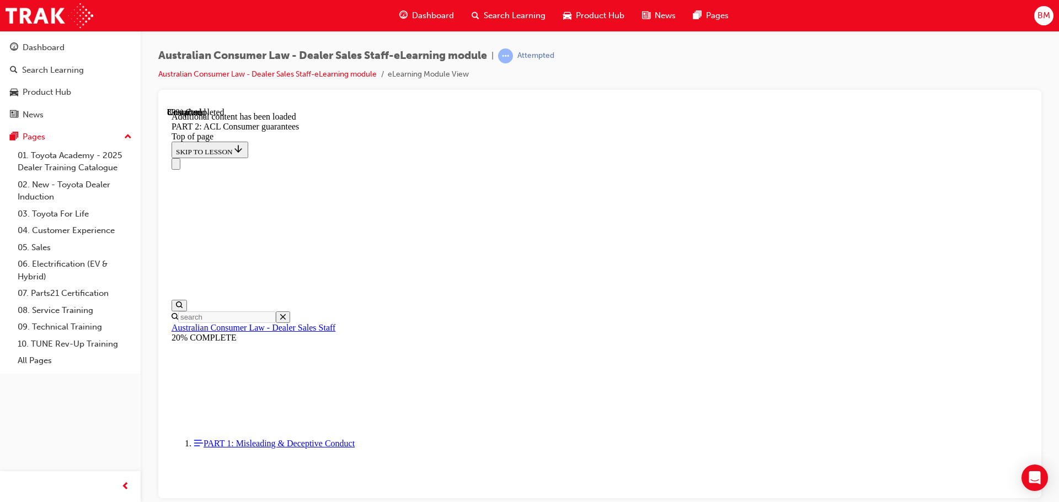
scroll to position [11932, 0]
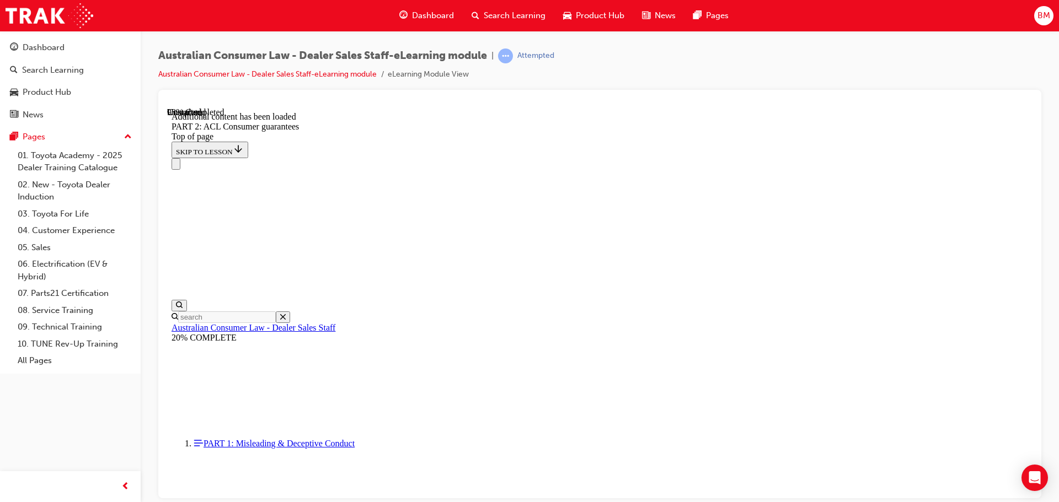
scroll to position [13156, 0]
drag, startPoint x: 598, startPoint y: 350, endPoint x: 599, endPoint y: 371, distance: 20.4
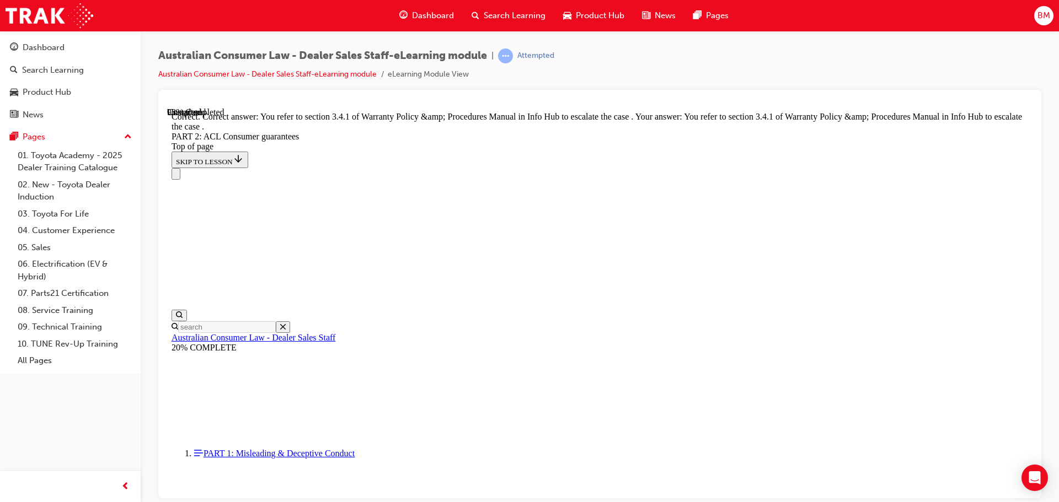
scroll to position [13857, 0]
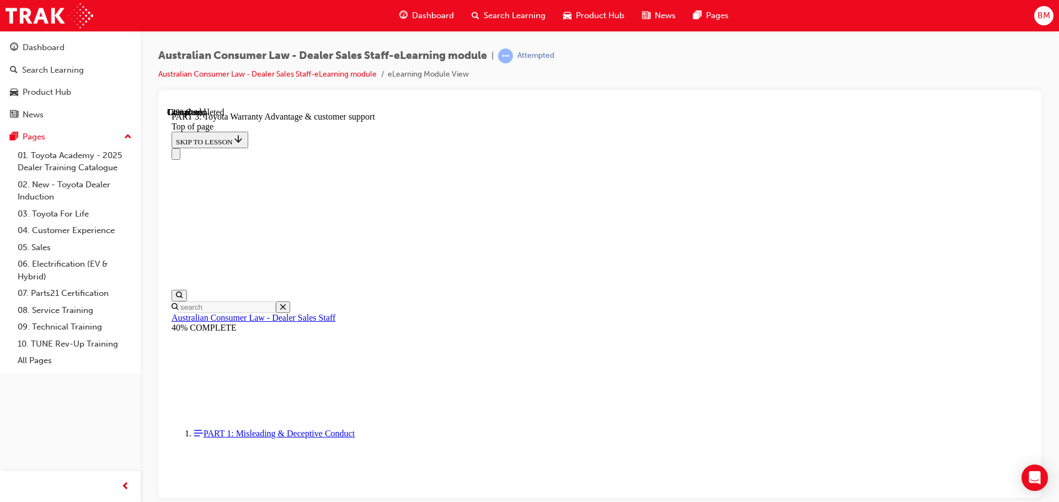
scroll to position [808, 0]
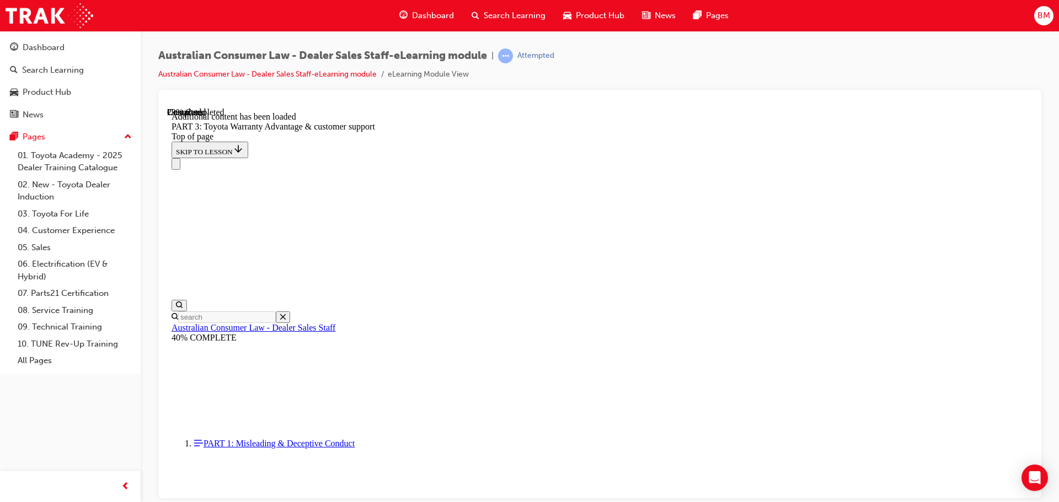
scroll to position [1330, 0]
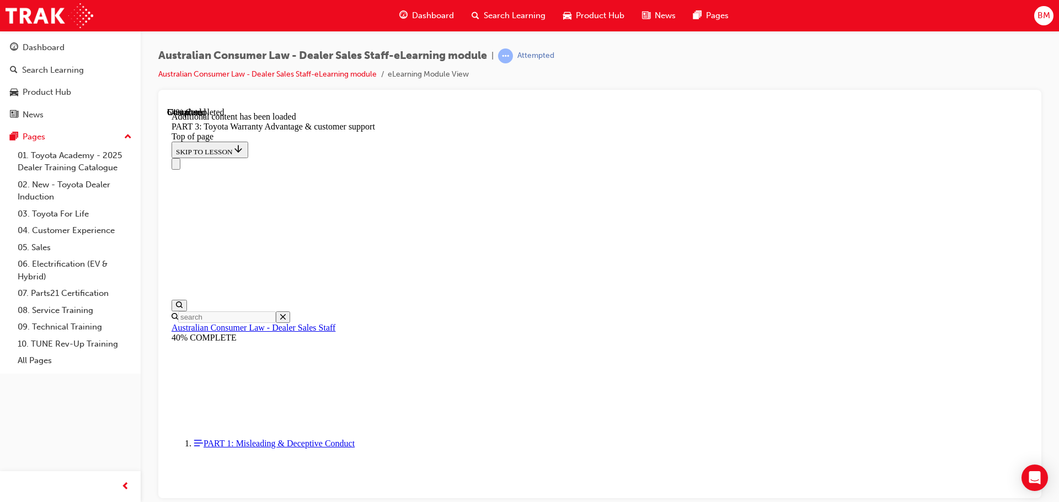
scroll to position [2882, 0]
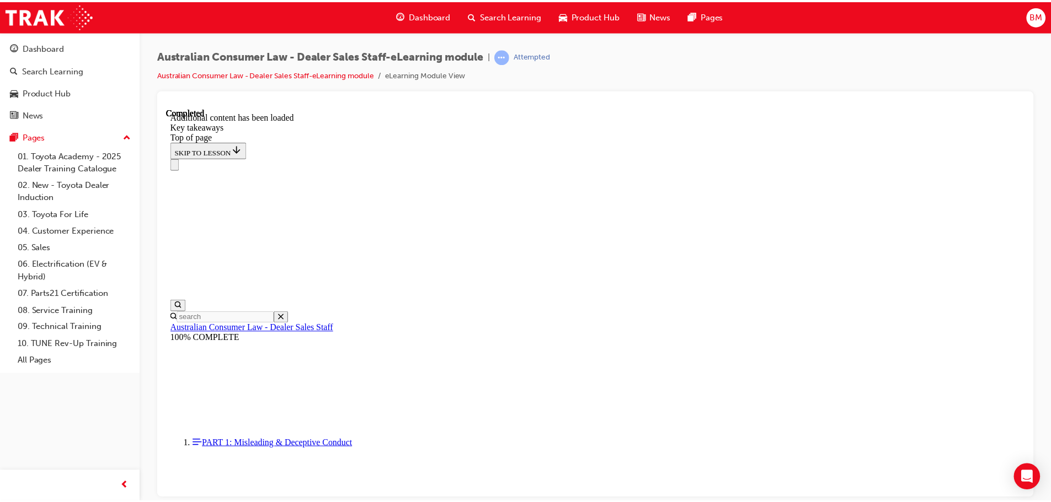
scroll to position [255, 0]
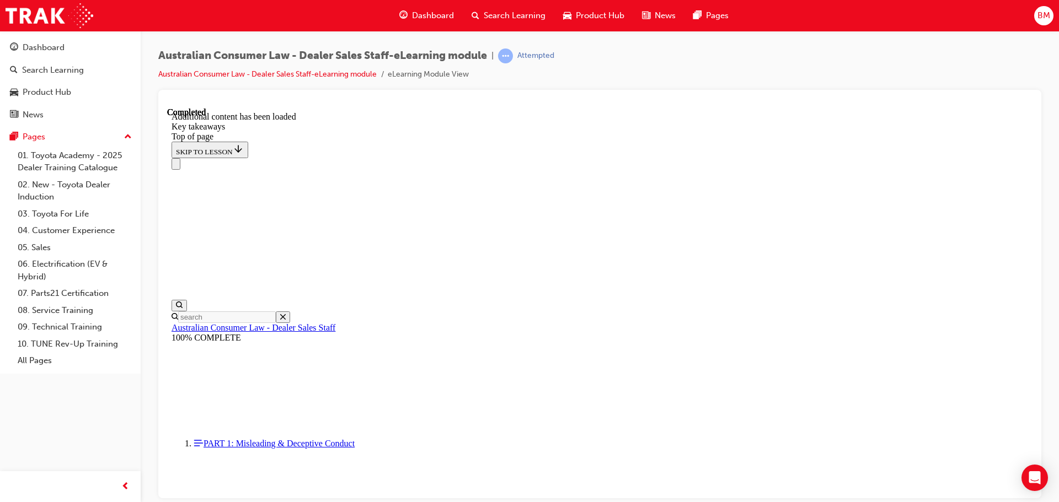
drag, startPoint x: 581, startPoint y: 347, endPoint x: 221, endPoint y: 352, distance: 359.6
click at [46, 13] on img at bounding box center [50, 15] width 88 height 25
